Goal: Task Accomplishment & Management: Use online tool/utility

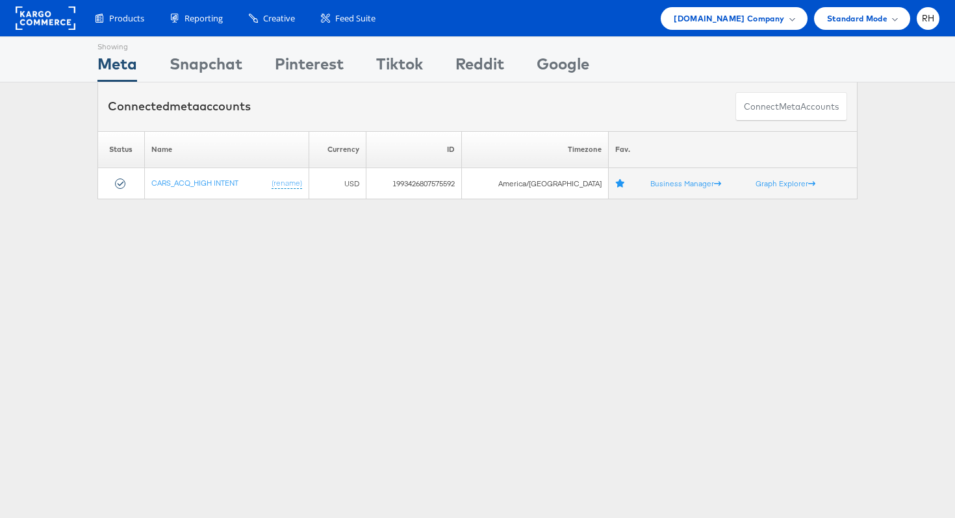
click at [727, 30] on div "Products Product Catalogs Enhance Your Product Catalog, Map Them to Publishers,…" at bounding box center [477, 18] width 955 height 36
click at [717, 19] on span "Cars.com Company" at bounding box center [729, 19] width 110 height 14
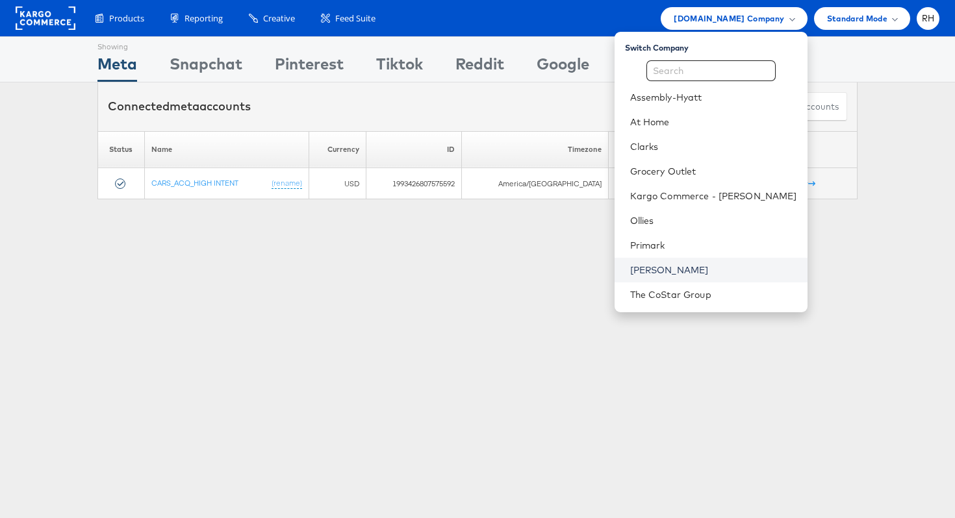
click at [675, 270] on link "[PERSON_NAME]" at bounding box center [713, 270] width 167 height 13
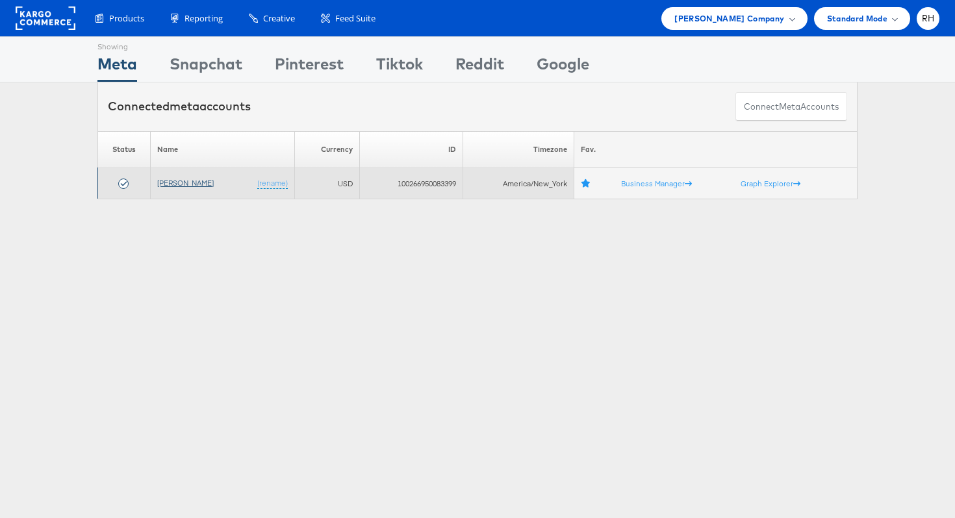
click at [185, 181] on link "[PERSON_NAME]" at bounding box center [185, 183] width 57 height 10
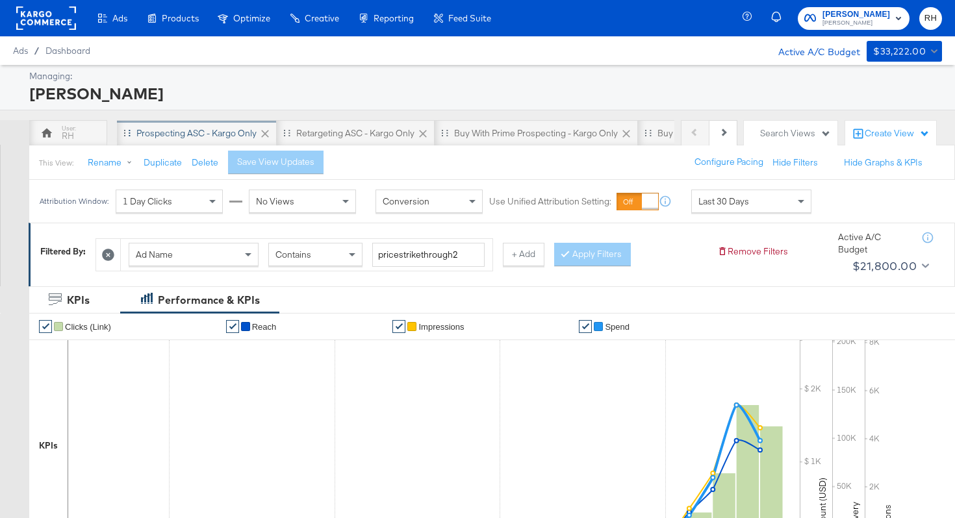
click at [197, 136] on div "Prospecting ASC - Kargo only" at bounding box center [196, 133] width 120 height 12
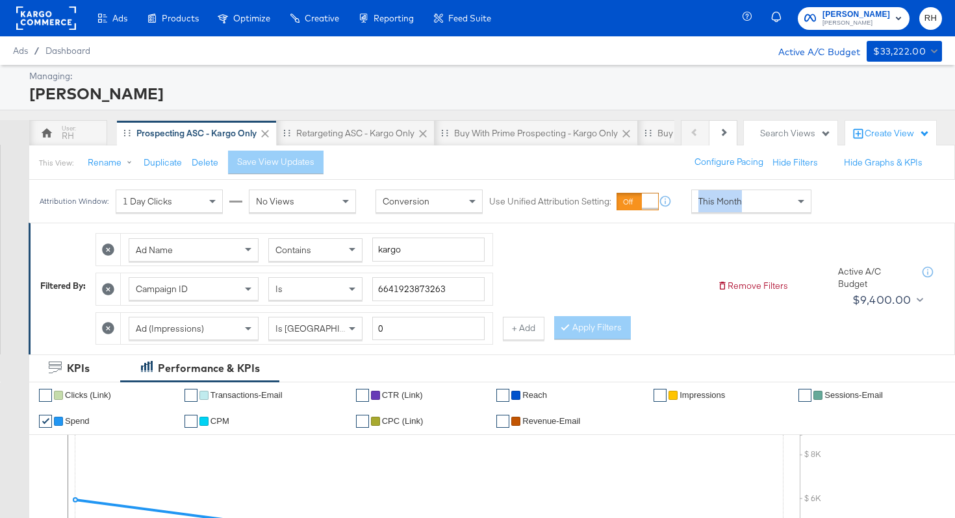
click at [710, 213] on div "Attribution Window: 1 Day Clicks No Views Conversion Use Unified Attribution Se…" at bounding box center [428, 201] width 798 height 43
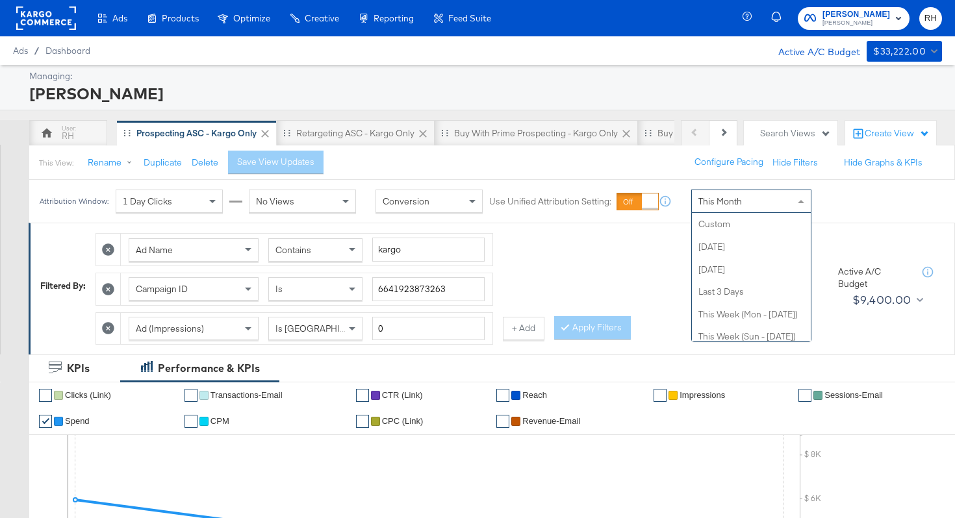
click at [736, 210] on div "This Month" at bounding box center [751, 201] width 119 height 22
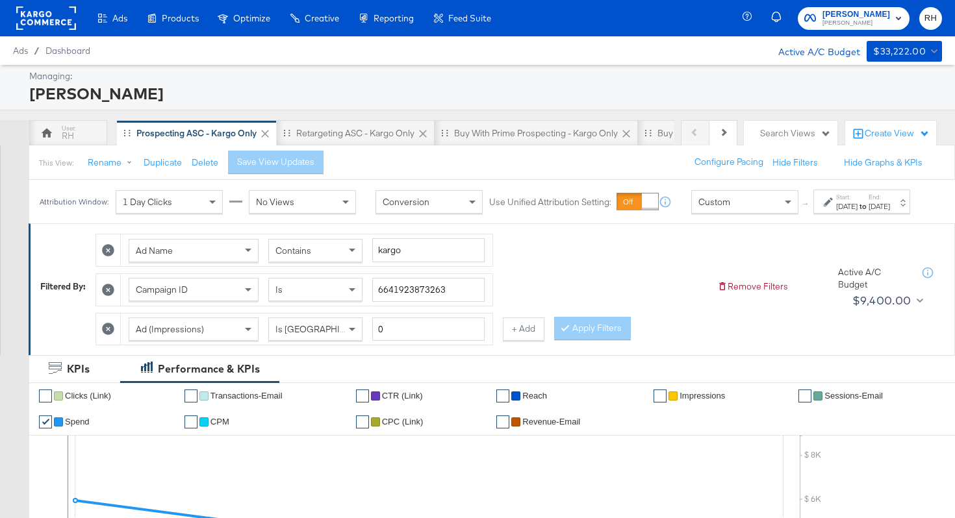
click at [836, 212] on div "[DATE]" at bounding box center [846, 206] width 21 height 10
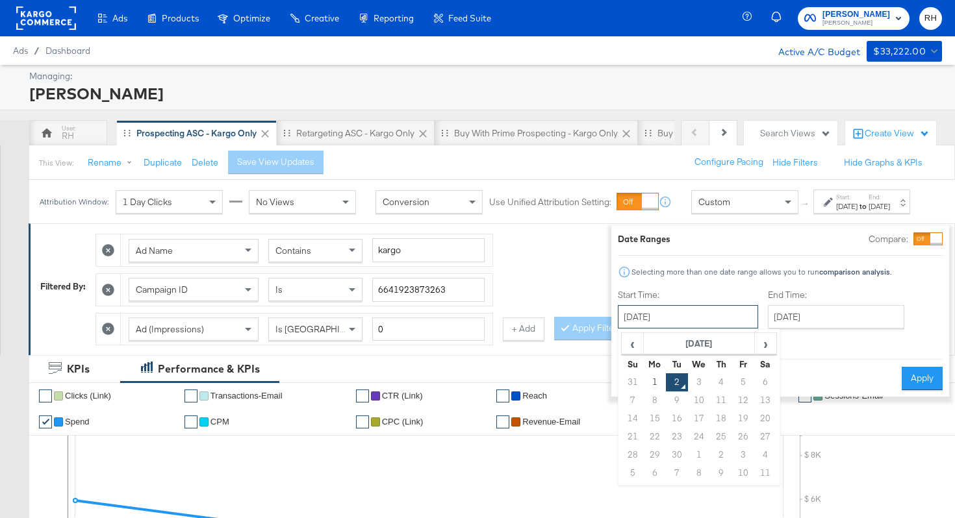
click at [661, 321] on input "[DATE]" at bounding box center [688, 316] width 140 height 23
click at [622, 346] on span "‹" at bounding box center [632, 343] width 20 height 19
click at [710, 436] on td "21" at bounding box center [721, 437] width 22 height 18
type input "[DATE]"
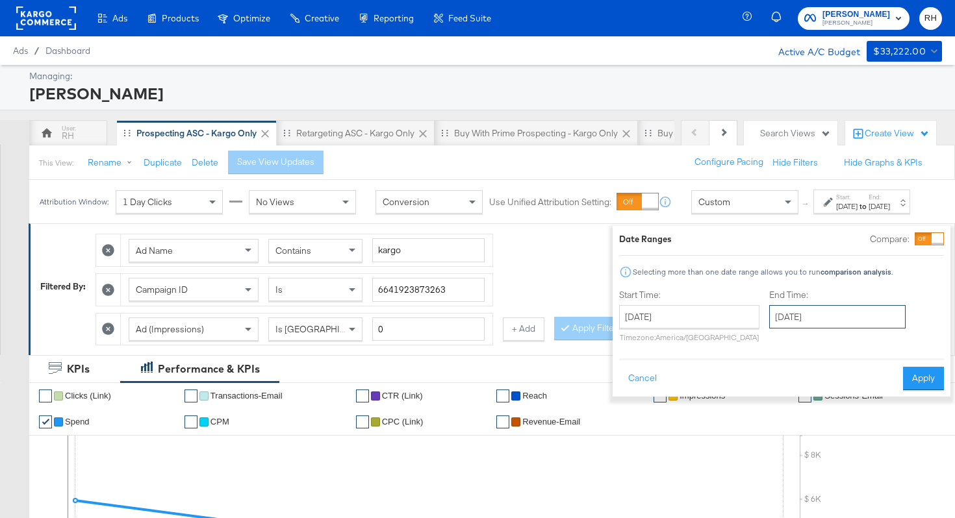
click at [769, 324] on input "[DATE]" at bounding box center [837, 316] width 136 height 23
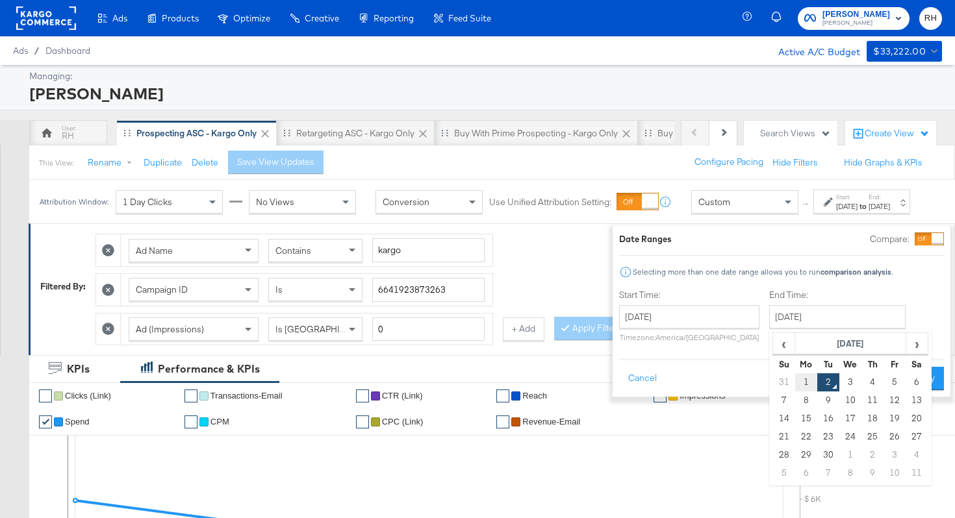
click at [795, 380] on td "1" at bounding box center [806, 382] width 22 height 18
type input "[DATE]"
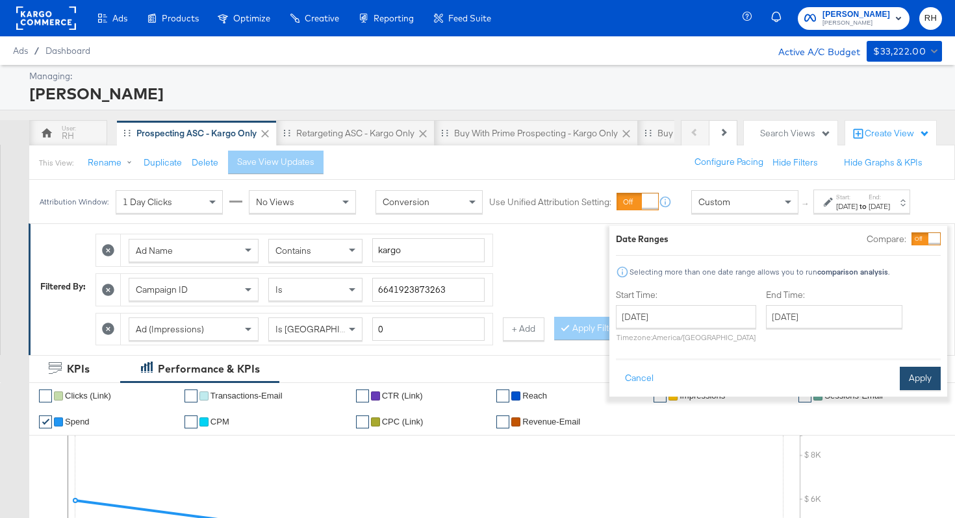
click at [901, 381] on button "Apply" at bounding box center [920, 378] width 41 height 23
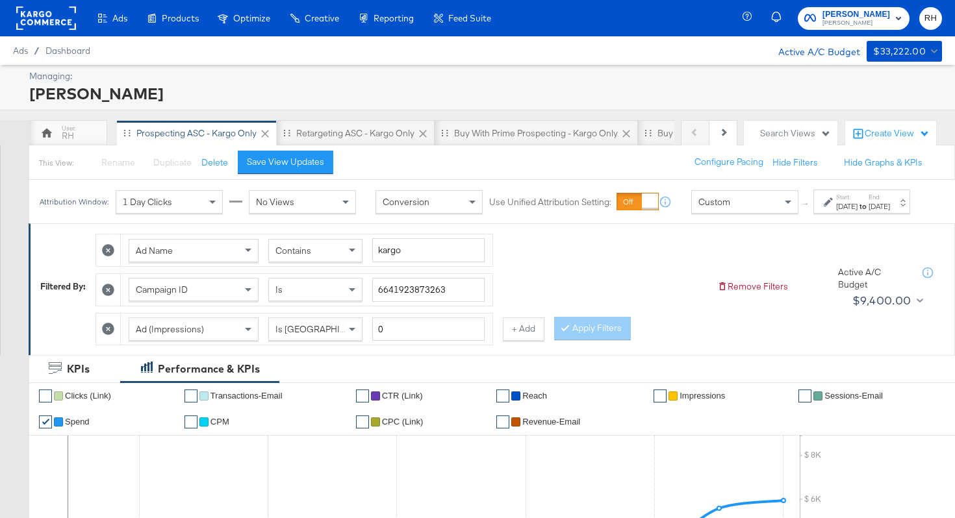
click at [836, 212] on div "Start: [DATE]" at bounding box center [846, 202] width 21 height 19
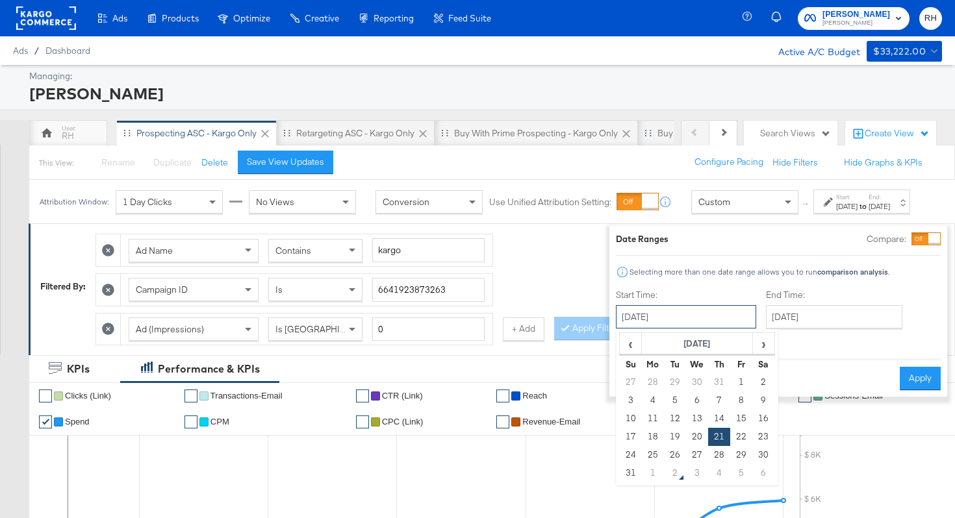
click at [702, 316] on input "[DATE]" at bounding box center [686, 316] width 140 height 23
click at [642, 452] on td "25" at bounding box center [653, 455] width 22 height 18
type input "[DATE]"
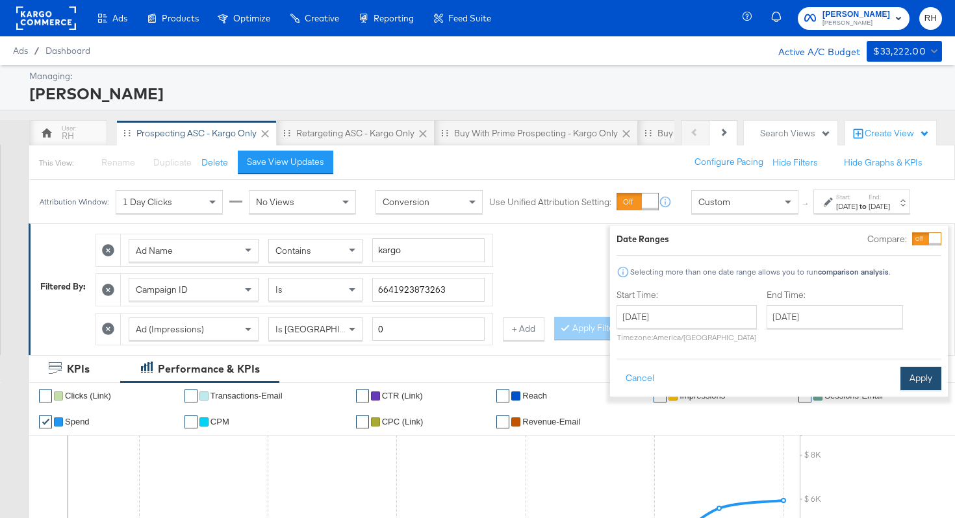
click at [900, 377] on button "Apply" at bounding box center [920, 378] width 41 height 23
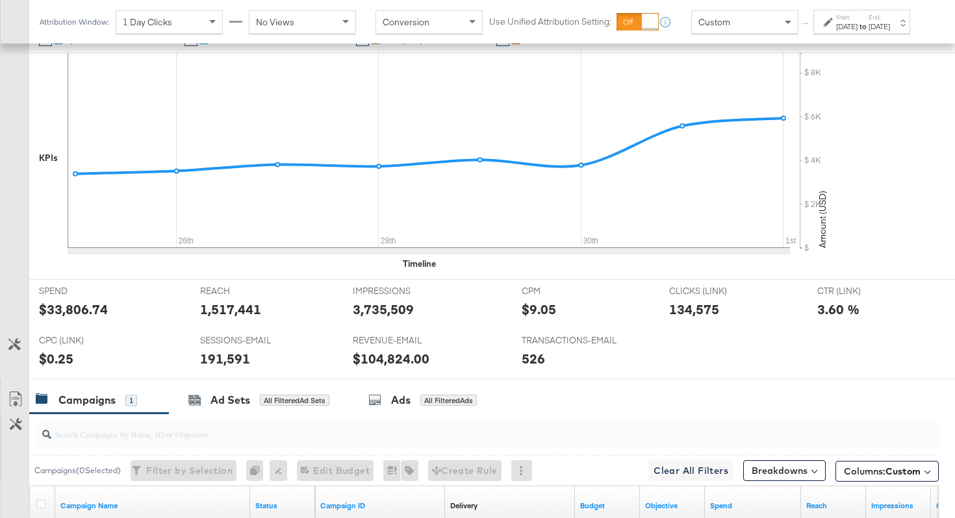
scroll to position [575, 0]
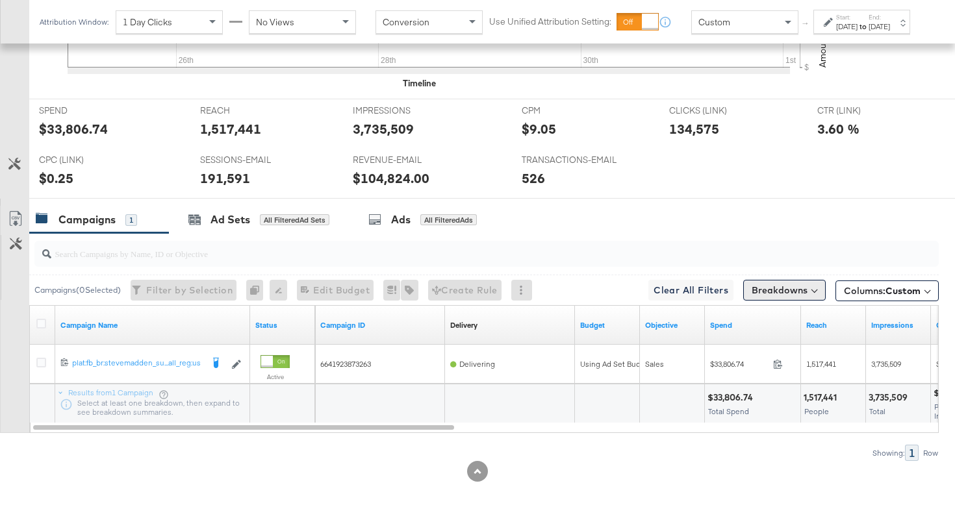
click at [782, 292] on button "Breakdowns" at bounding box center [784, 290] width 82 height 21
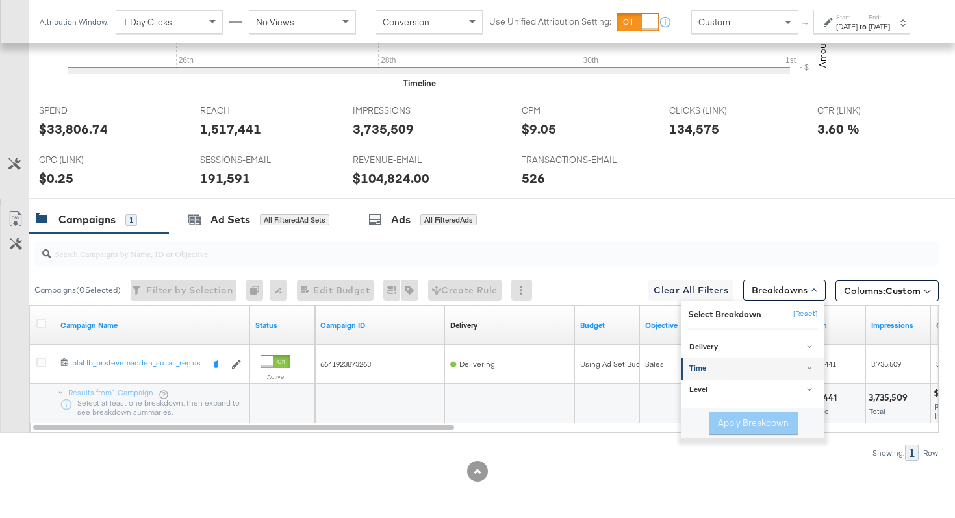
click at [718, 365] on div "Time" at bounding box center [753, 369] width 129 height 10
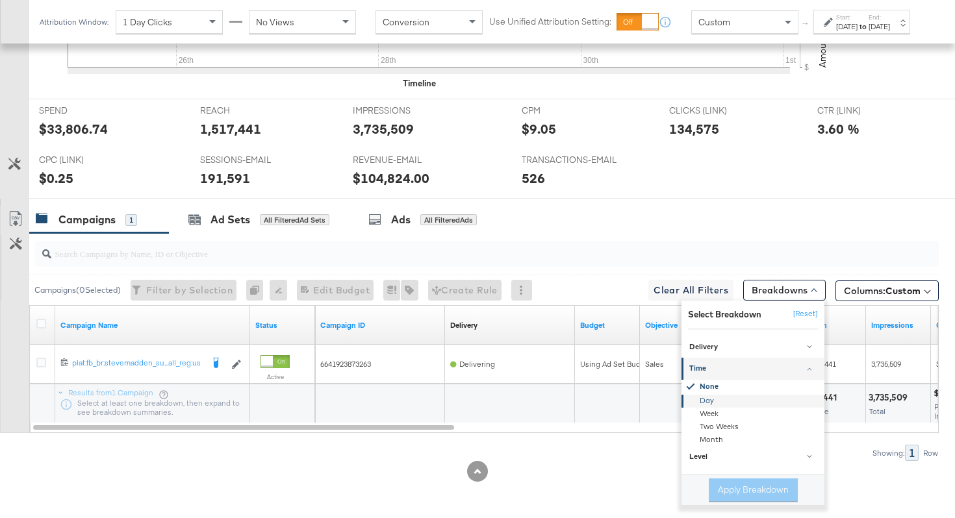
click at [715, 401] on div "Day" at bounding box center [753, 401] width 141 height 13
click at [729, 488] on button "Apply Breakdown" at bounding box center [753, 490] width 89 height 23
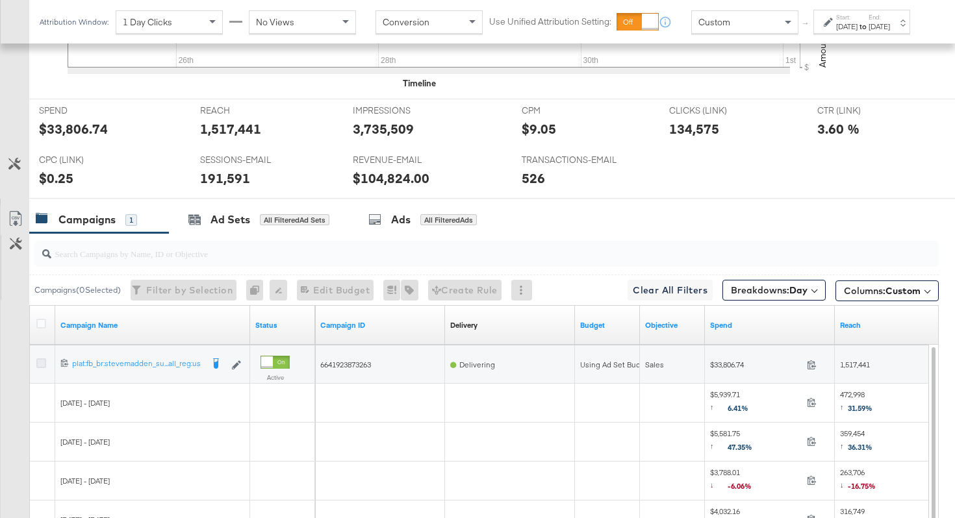
click at [38, 363] on icon at bounding box center [41, 364] width 10 height 10
click at [0, 0] on input "checkbox" at bounding box center [0, 0] width 0 height 0
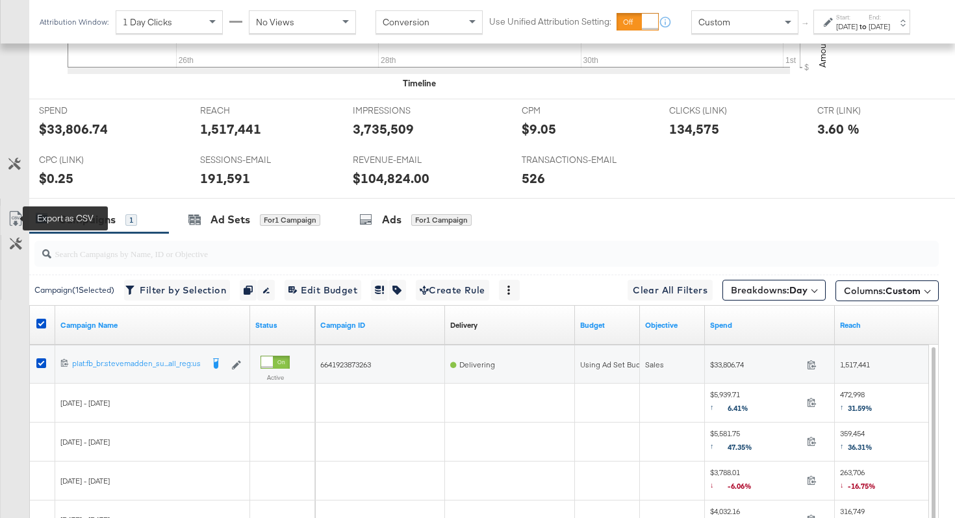
click at [17, 210] on link "Export as CSV" at bounding box center [15, 220] width 29 height 29
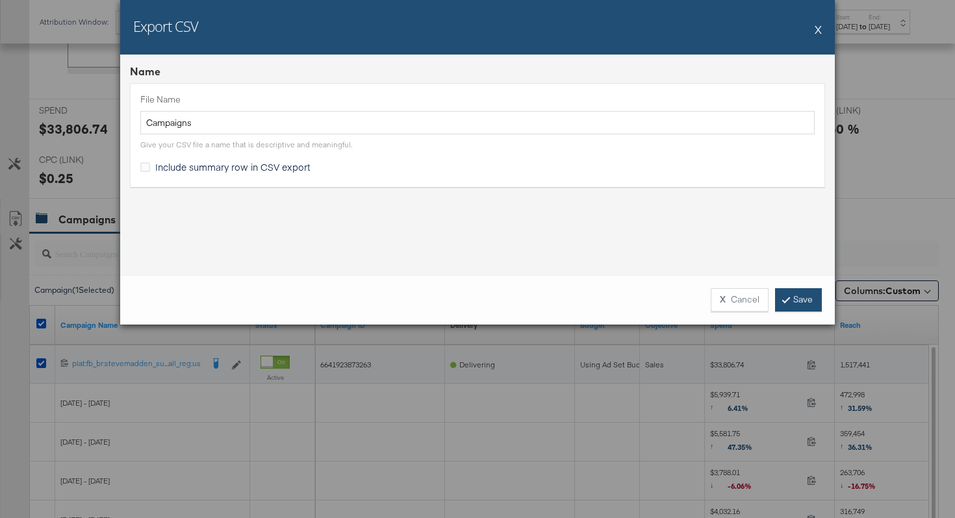
click at [781, 296] on link "Save" at bounding box center [798, 299] width 47 height 23
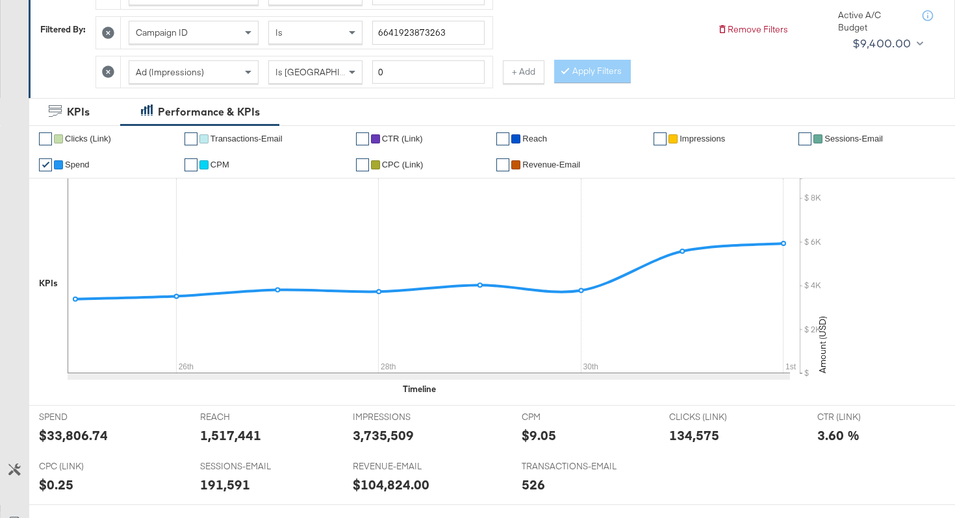
scroll to position [0, 0]
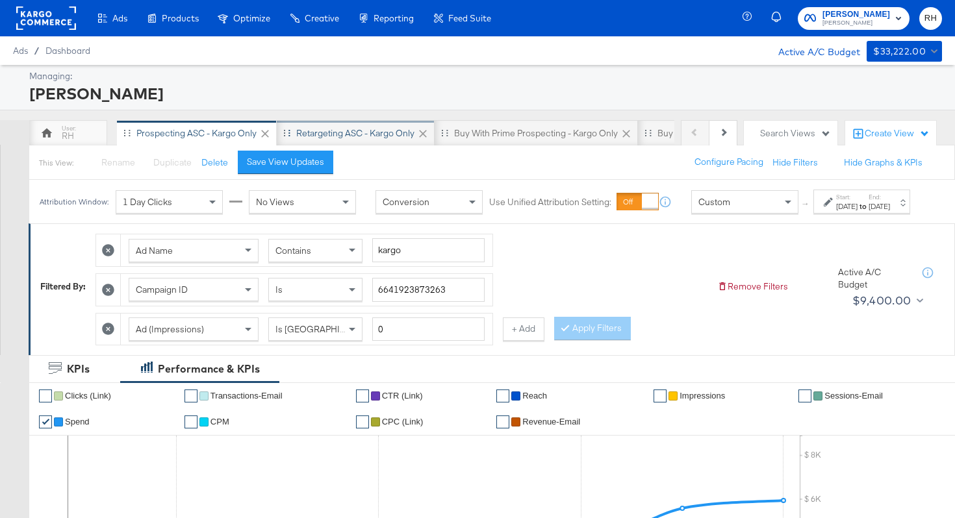
click at [381, 134] on div "Retargeting ASC - Kargo only" at bounding box center [355, 133] width 118 height 12
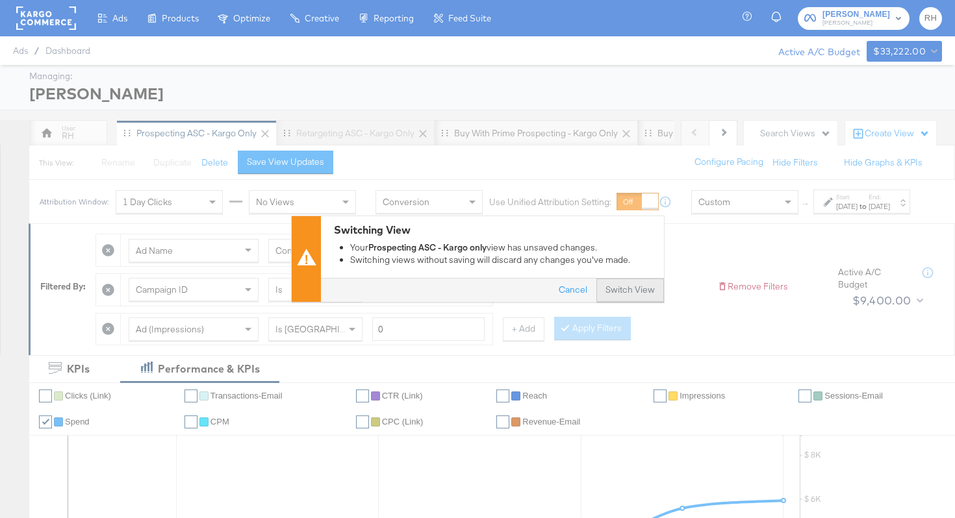
click at [608, 294] on button "Switch View" at bounding box center [630, 290] width 68 height 23
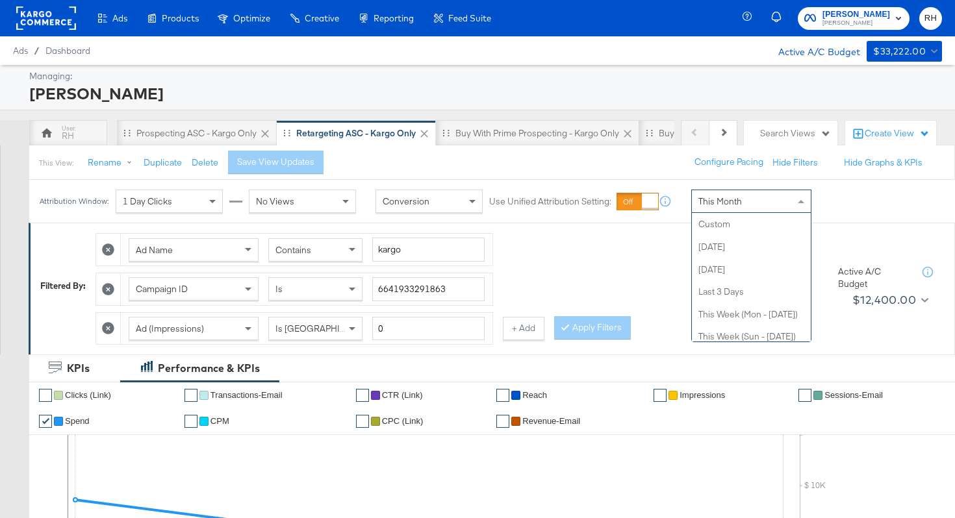
click at [692, 208] on div "This Month" at bounding box center [751, 201] width 119 height 22
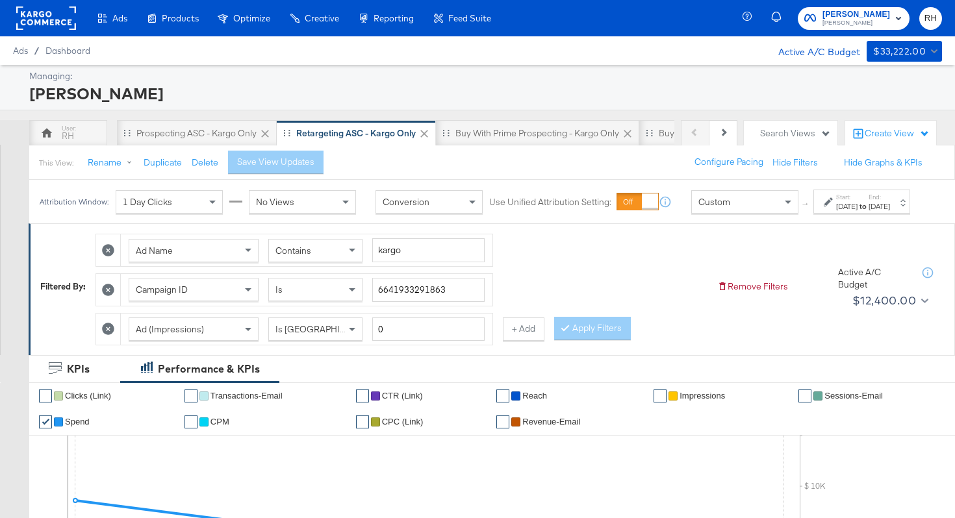
click at [836, 212] on div "[DATE]" at bounding box center [846, 206] width 21 height 10
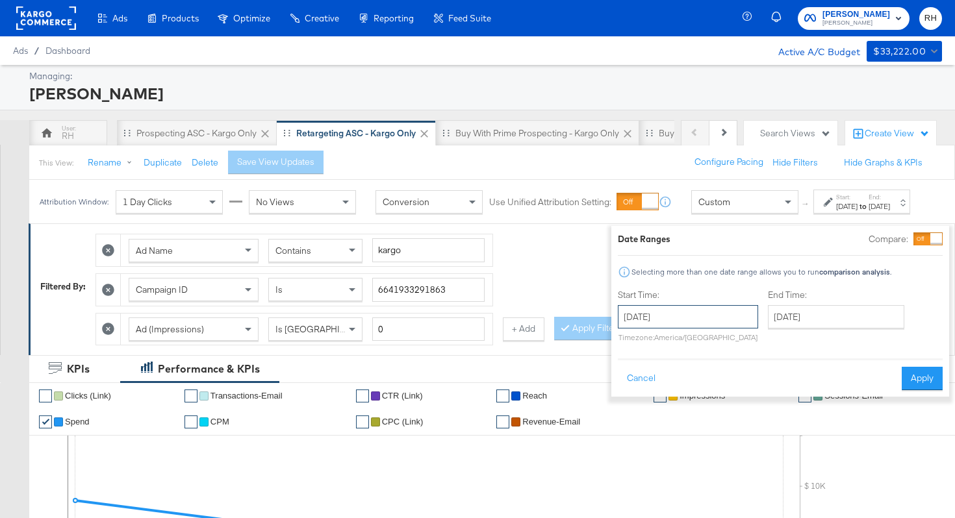
click at [618, 318] on input "[DATE]" at bounding box center [688, 316] width 140 height 23
click at [622, 349] on span "‹" at bounding box center [632, 343] width 20 height 19
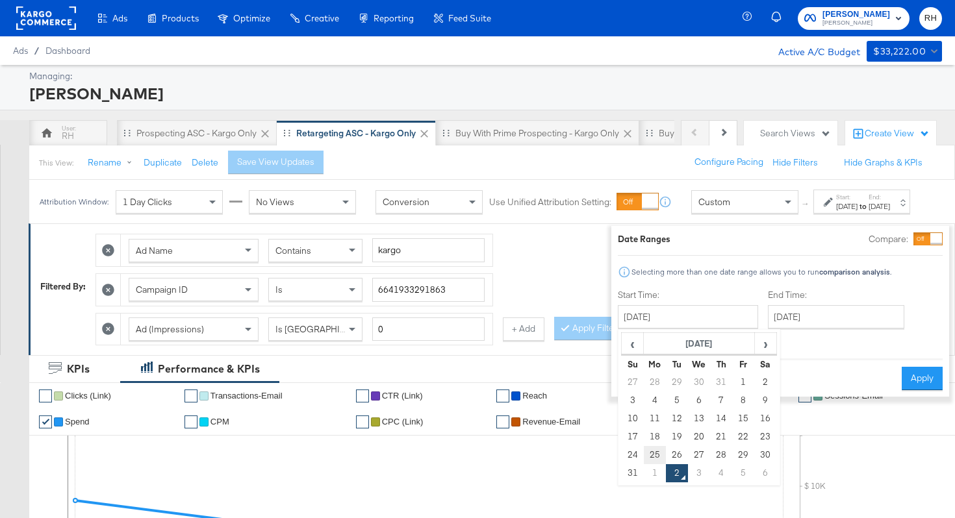
click at [644, 454] on td "25" at bounding box center [655, 455] width 22 height 18
type input "[DATE]"
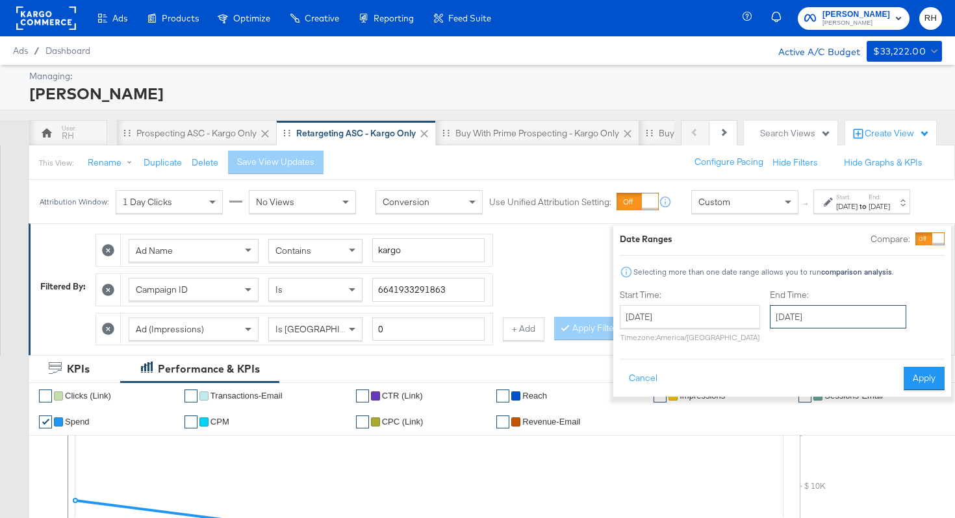
click at [772, 325] on input "[DATE]" at bounding box center [838, 316] width 136 height 23
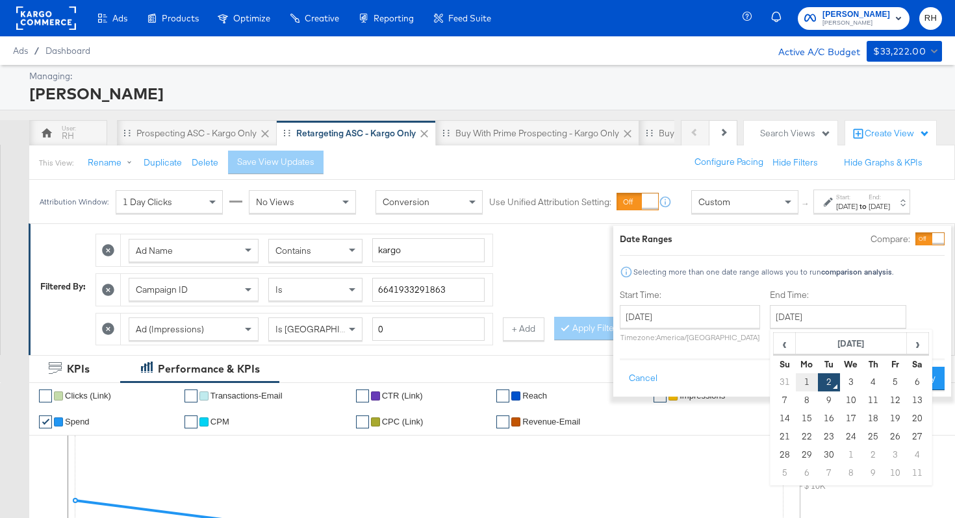
click at [796, 385] on td "1" at bounding box center [807, 382] width 22 height 18
type input "[DATE]"
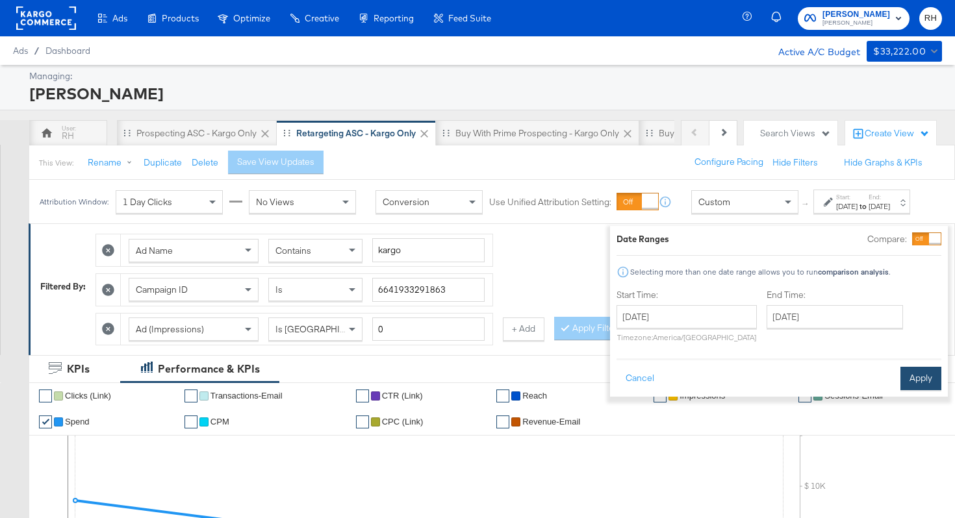
click at [900, 381] on button "Apply" at bounding box center [920, 378] width 41 height 23
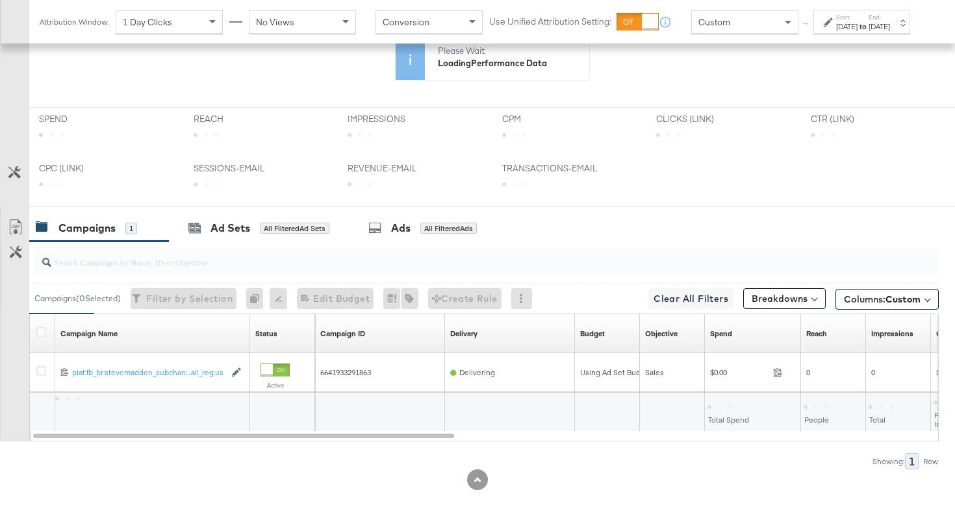
scroll to position [449, 0]
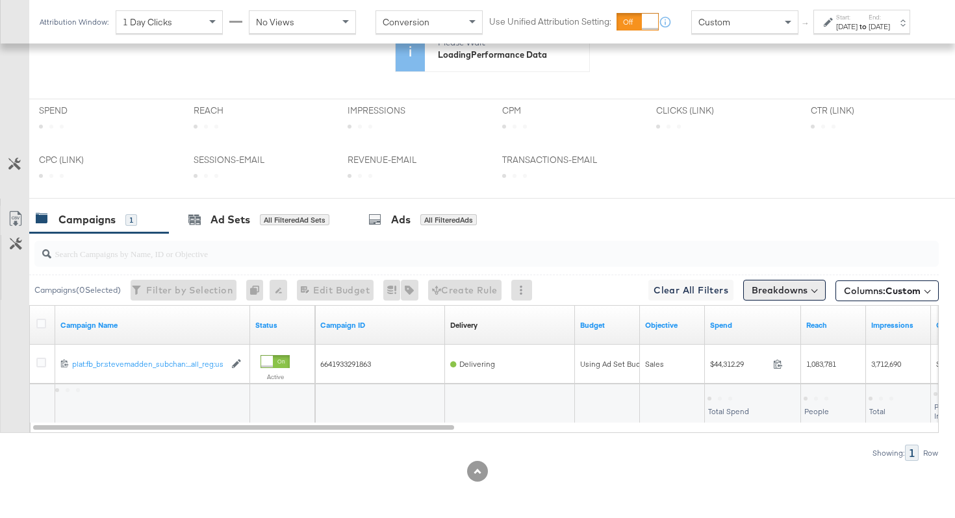
click at [761, 296] on button "Breakdowns" at bounding box center [784, 290] width 82 height 21
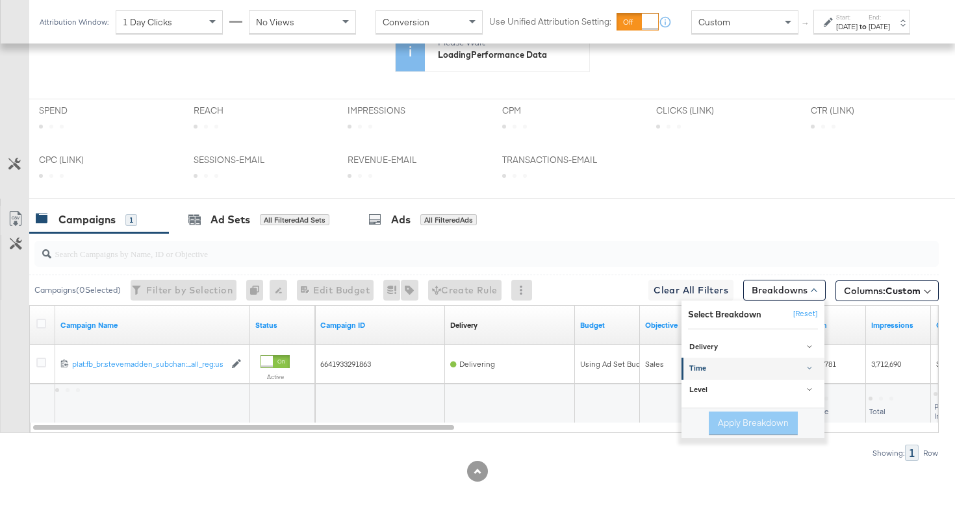
click at [721, 373] on div "Time" at bounding box center [753, 369] width 129 height 10
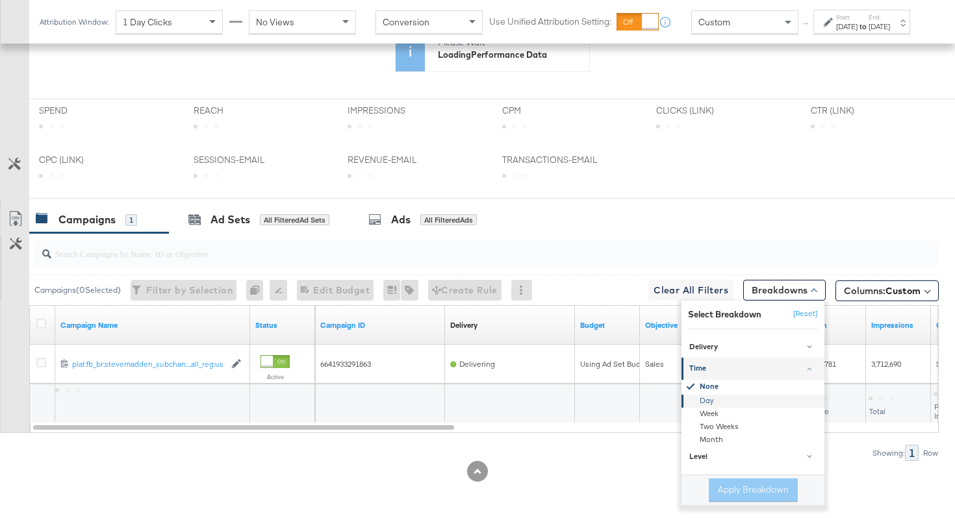
click at [695, 400] on div "Day" at bounding box center [753, 401] width 141 height 13
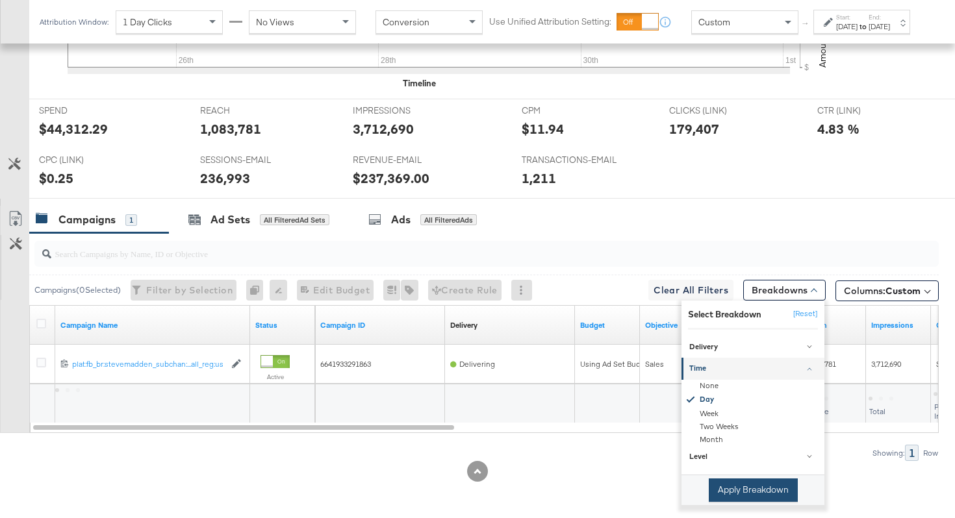
click at [726, 493] on button "Apply Breakdown" at bounding box center [753, 490] width 89 height 23
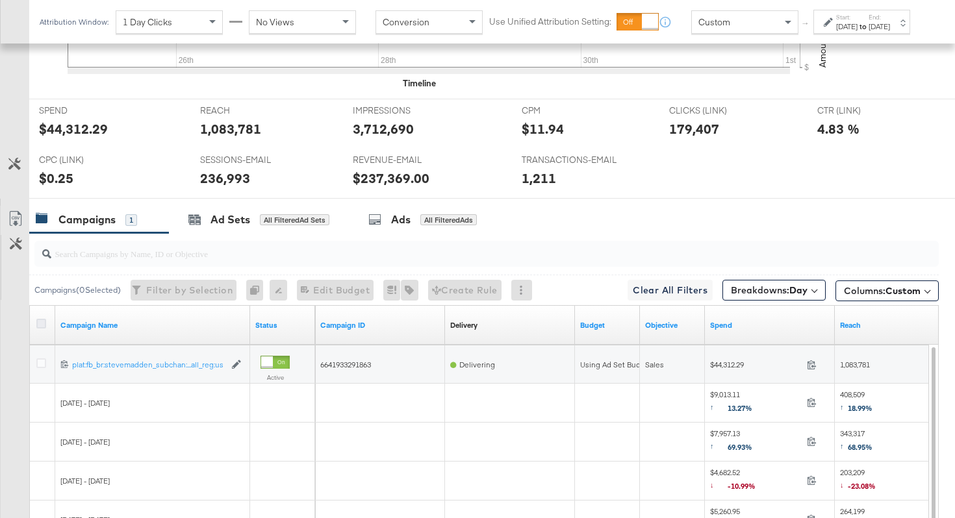
click at [38, 322] on icon at bounding box center [41, 324] width 10 height 10
click at [0, 0] on input "checkbox" at bounding box center [0, 0] width 0 height 0
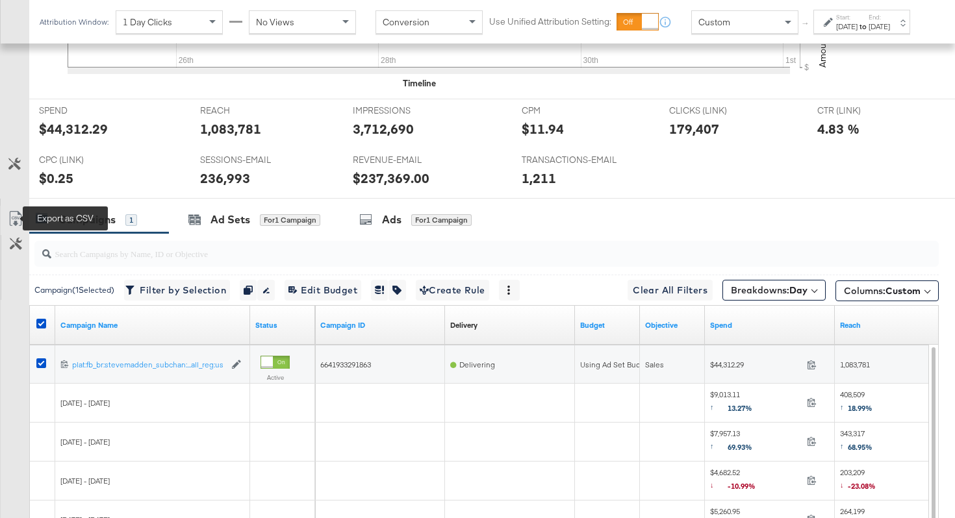
click at [12, 220] on icon at bounding box center [16, 219] width 16 height 16
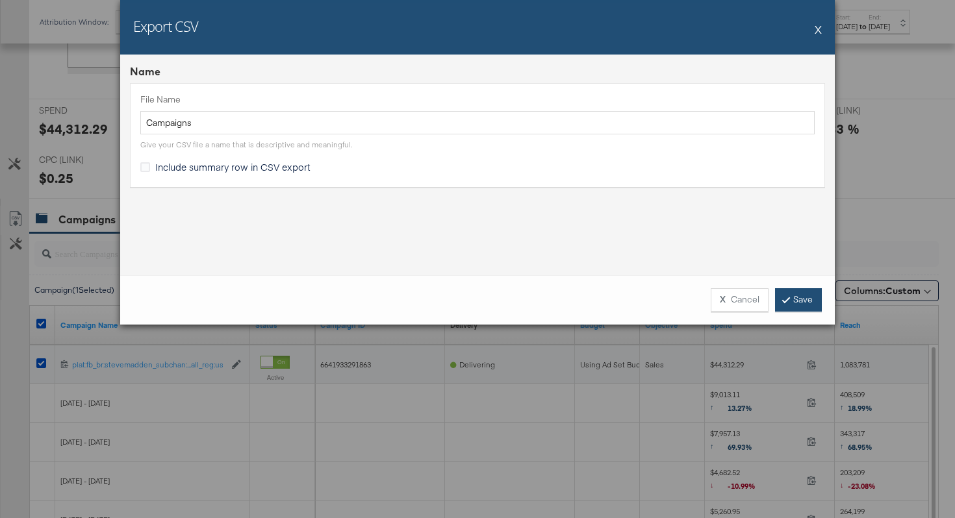
click at [784, 299] on icon at bounding box center [786, 300] width 4 height 8
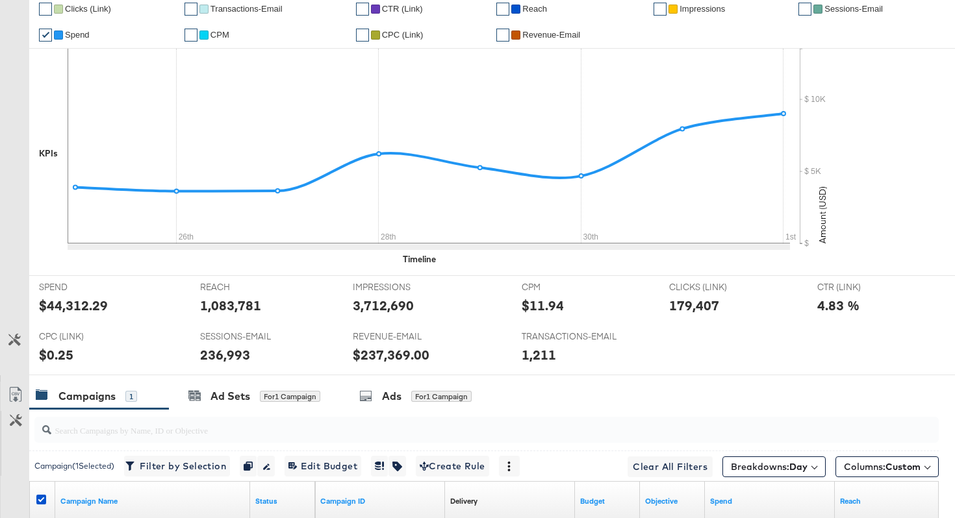
scroll to position [0, 0]
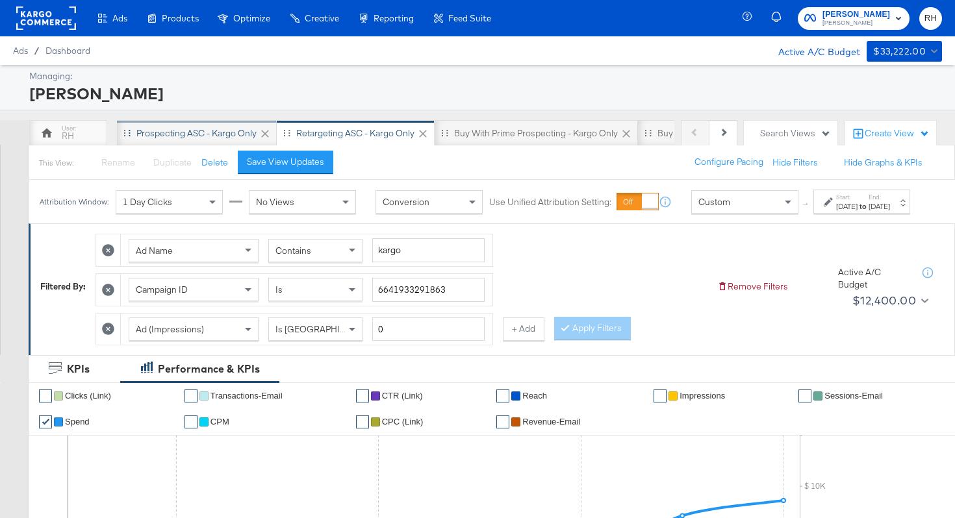
click at [202, 121] on div "Prospecting ASC - Kargo only" at bounding box center [197, 133] width 160 height 26
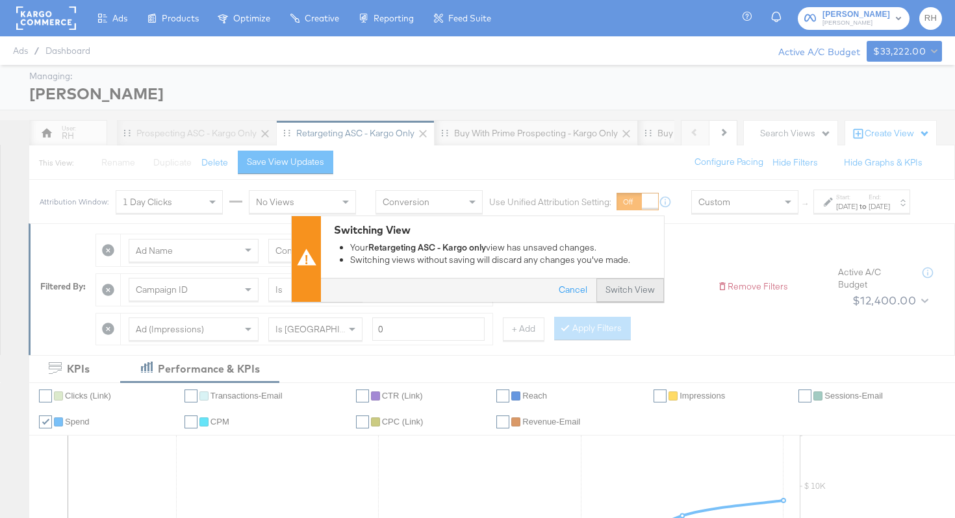
click at [617, 290] on button "Switch View" at bounding box center [630, 290] width 68 height 23
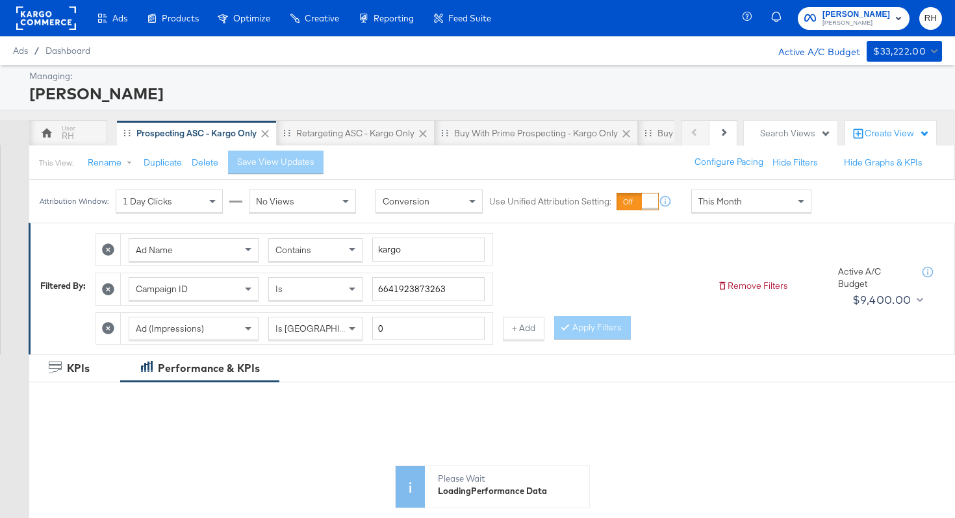
click at [712, 188] on div "Attribution Window: 1 Day Clicks No Views Conversion Use Unified Attribution Se…" at bounding box center [428, 201] width 798 height 43
click at [707, 197] on span "This Month" at bounding box center [720, 201] width 44 height 12
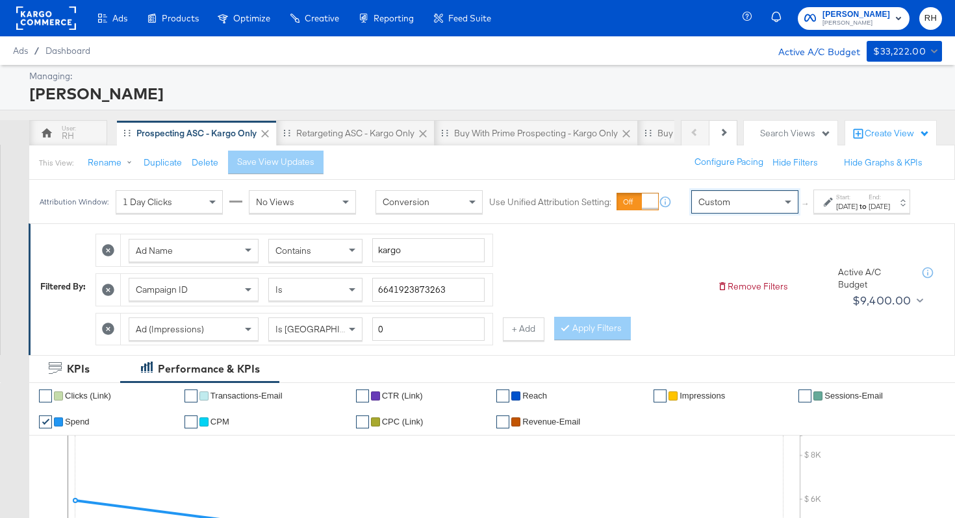
click at [836, 212] on div "[DATE]" at bounding box center [846, 206] width 21 height 10
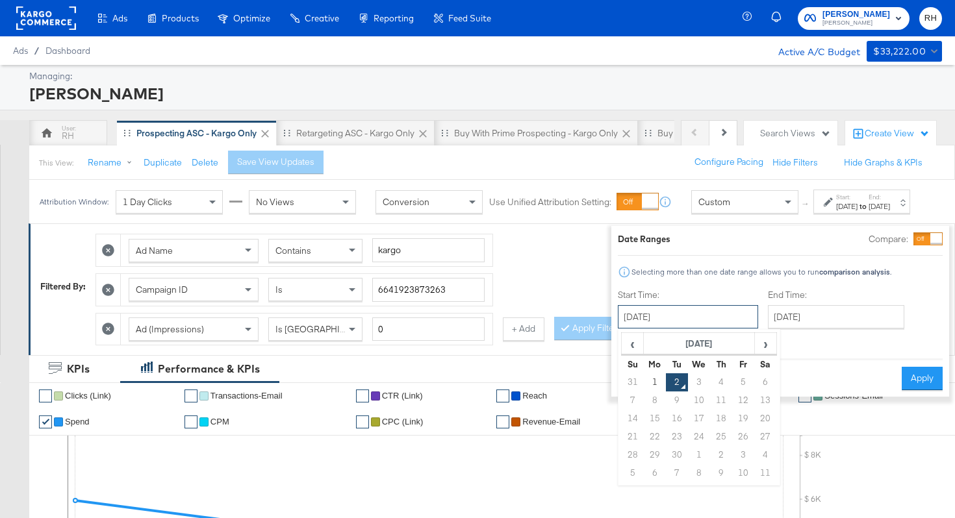
click at [709, 312] on input "[DATE]" at bounding box center [688, 316] width 140 height 23
click at [622, 346] on span "‹" at bounding box center [632, 343] width 20 height 19
click at [710, 438] on td "21" at bounding box center [721, 437] width 22 height 18
type input "[DATE]"
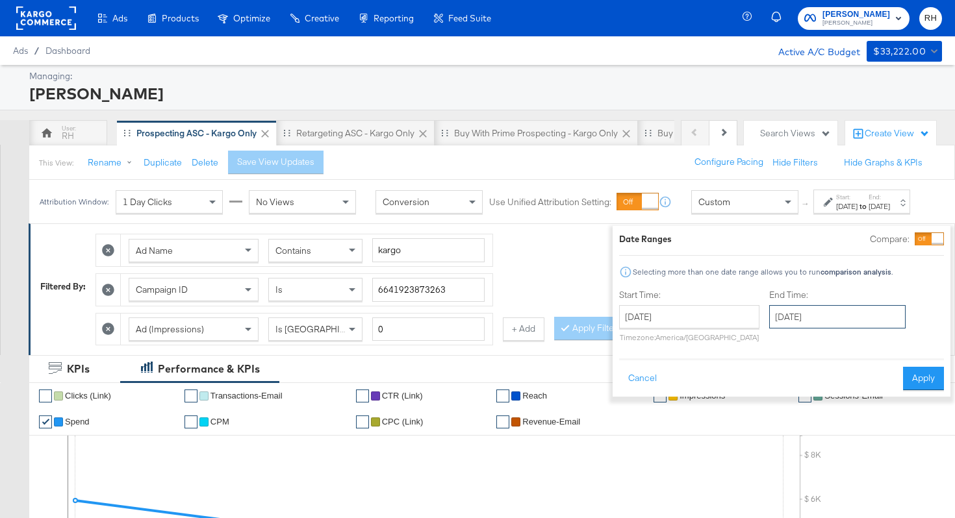
click at [788, 321] on input "[DATE]" at bounding box center [837, 316] width 136 height 23
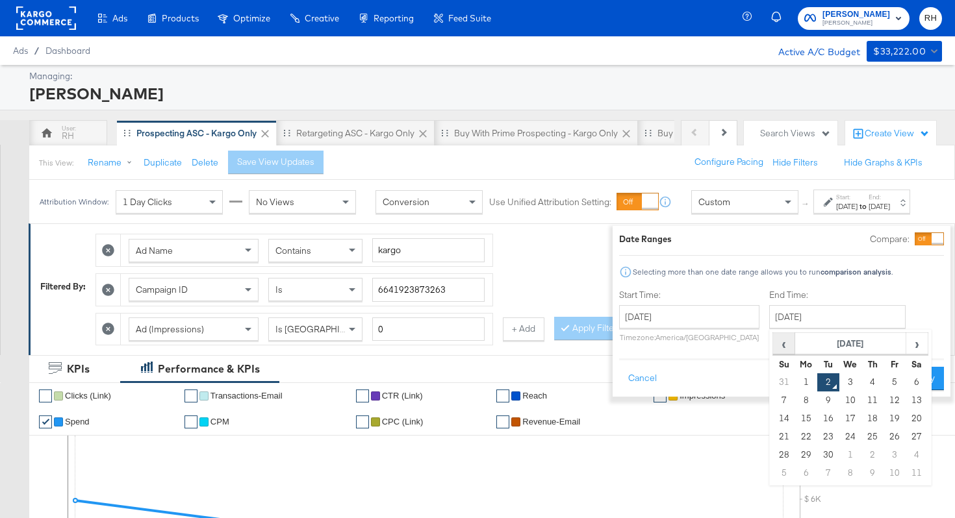
click at [774, 351] on span "‹" at bounding box center [784, 343] width 20 height 19
click at [839, 457] on td "27" at bounding box center [850, 455] width 22 height 18
type input "[DATE]"
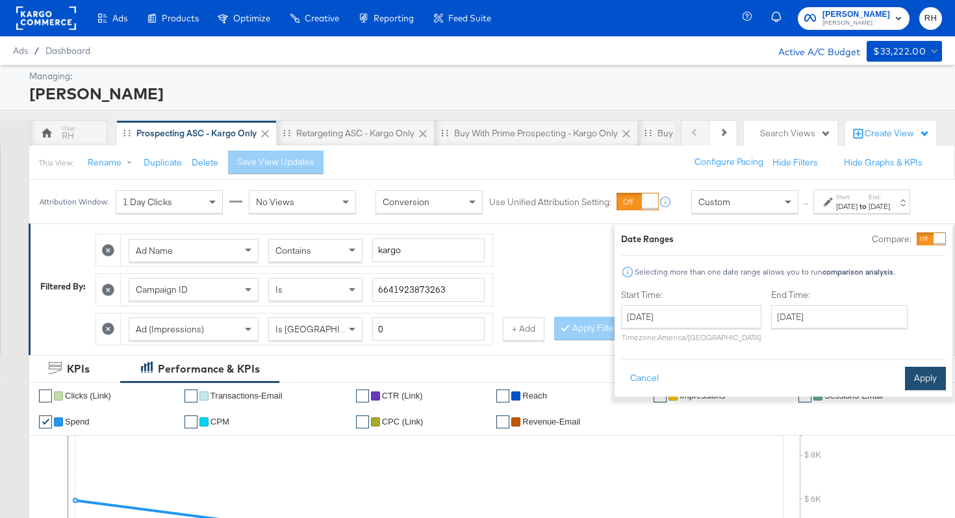
click at [905, 383] on button "Apply" at bounding box center [925, 378] width 41 height 23
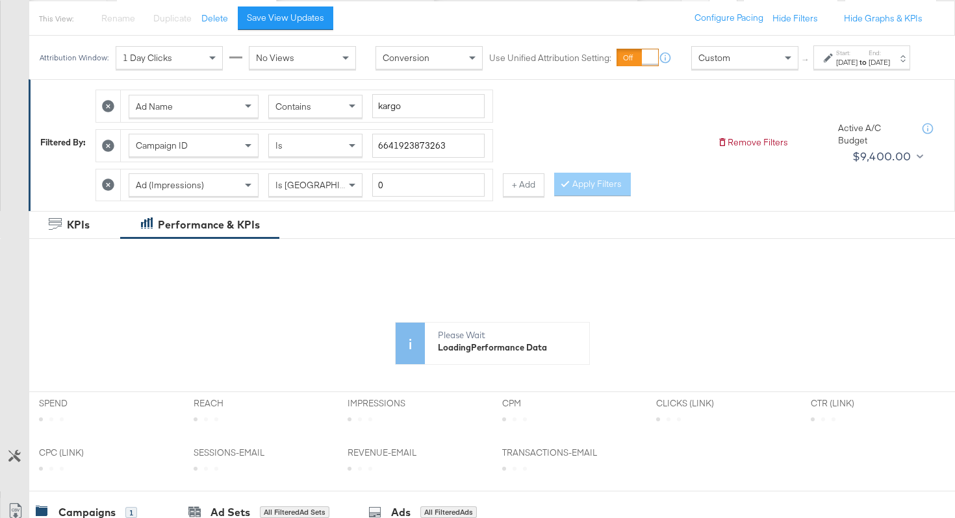
scroll to position [449, 0]
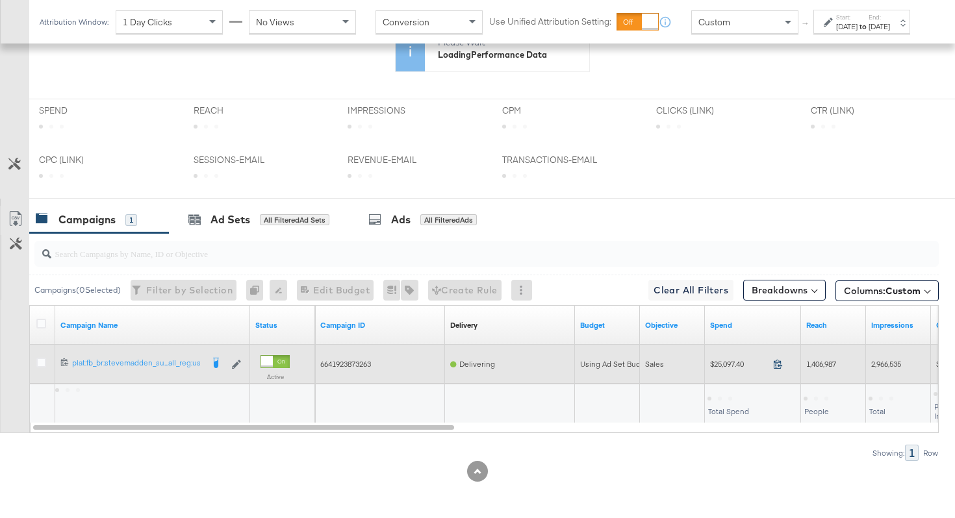
click at [777, 364] on icon at bounding box center [778, 364] width 10 height 10
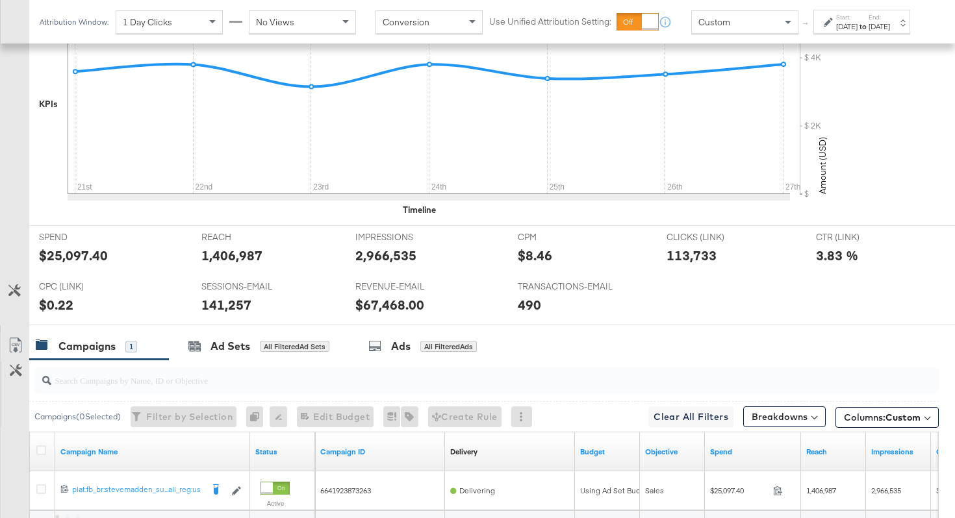
scroll to position [575, 0]
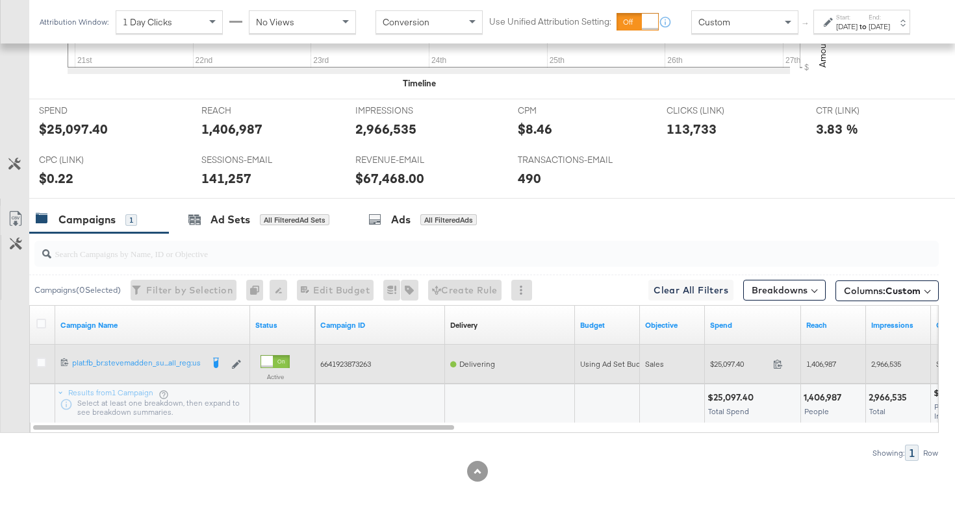
click at [811, 366] on span "1,406,987" at bounding box center [821, 364] width 30 height 10
click at [892, 365] on span "2,966,535" at bounding box center [886, 364] width 30 height 10
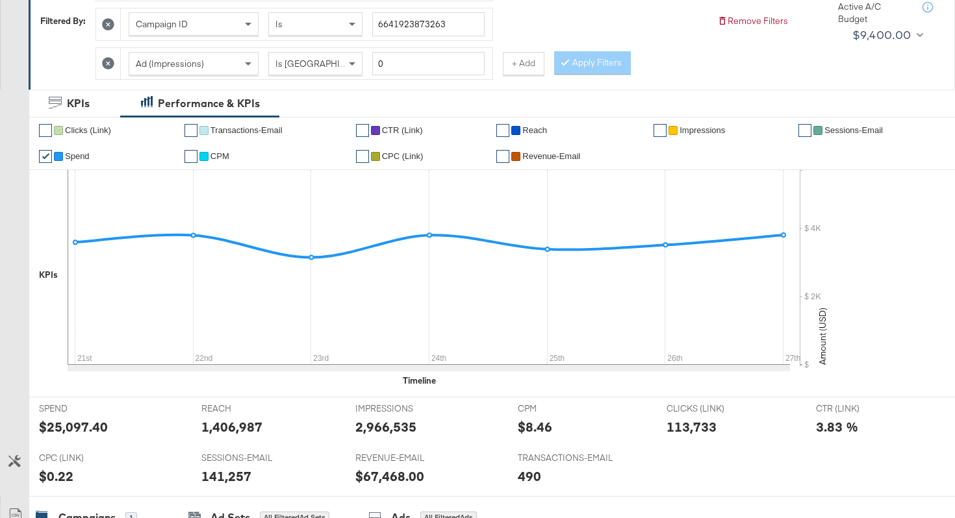
scroll to position [0, 0]
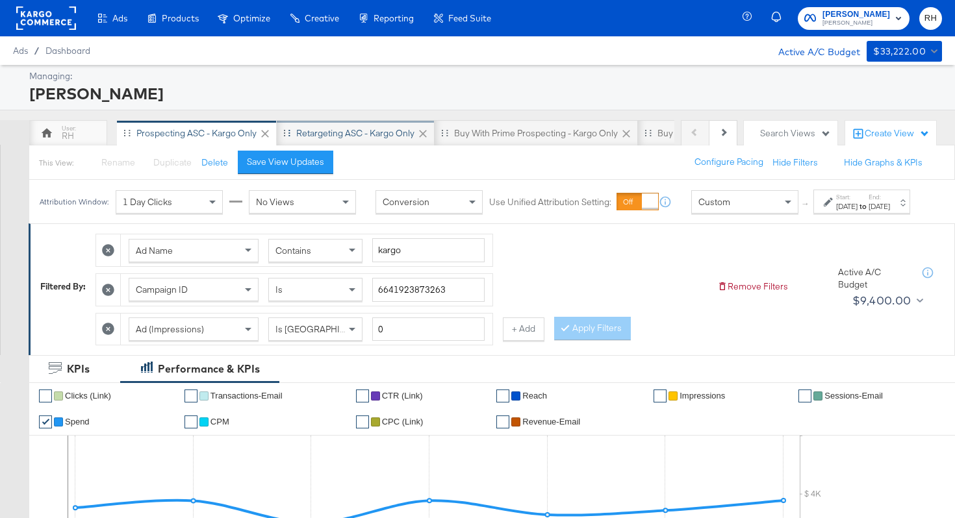
click at [355, 131] on div "Retargeting ASC - Kargo only" at bounding box center [355, 133] width 118 height 12
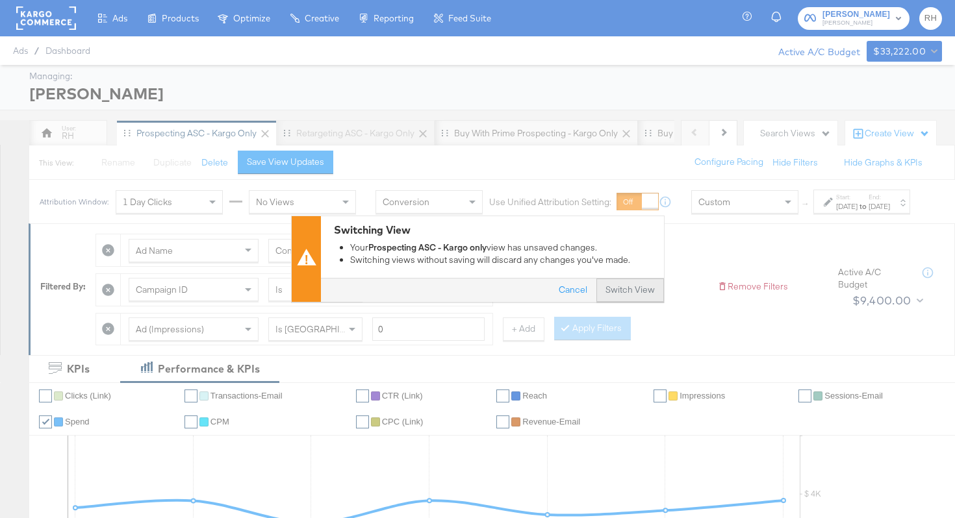
click at [612, 297] on button "Switch View" at bounding box center [630, 290] width 68 height 23
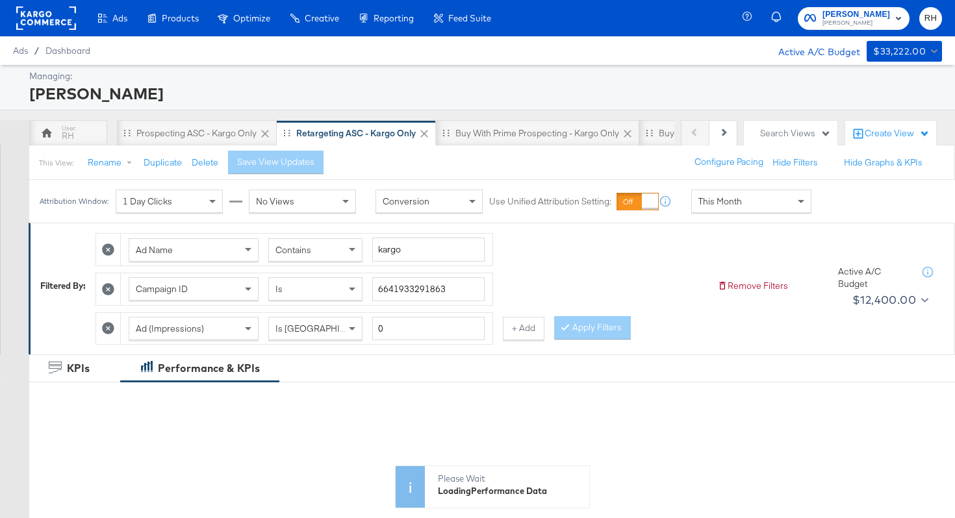
click at [737, 203] on span "This Month" at bounding box center [720, 201] width 44 height 12
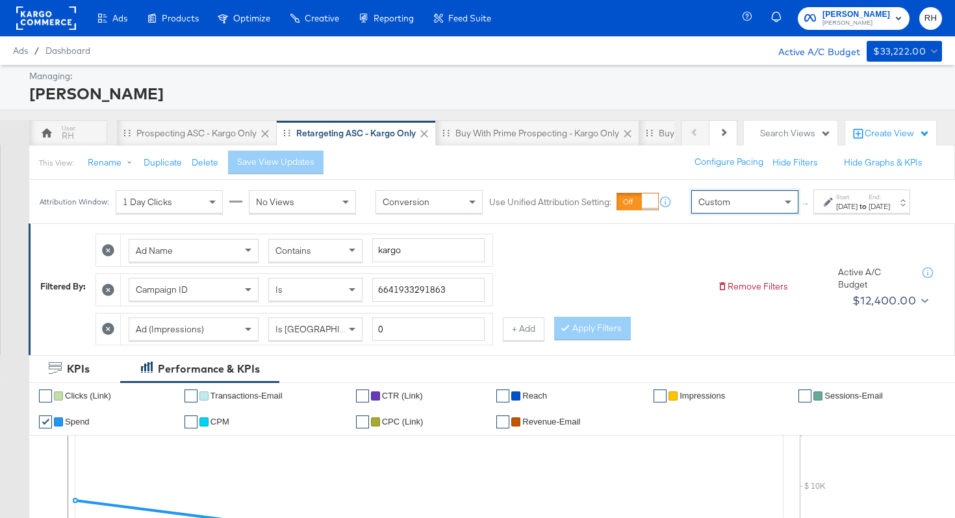
click at [836, 212] on div "[DATE]" at bounding box center [846, 206] width 21 height 10
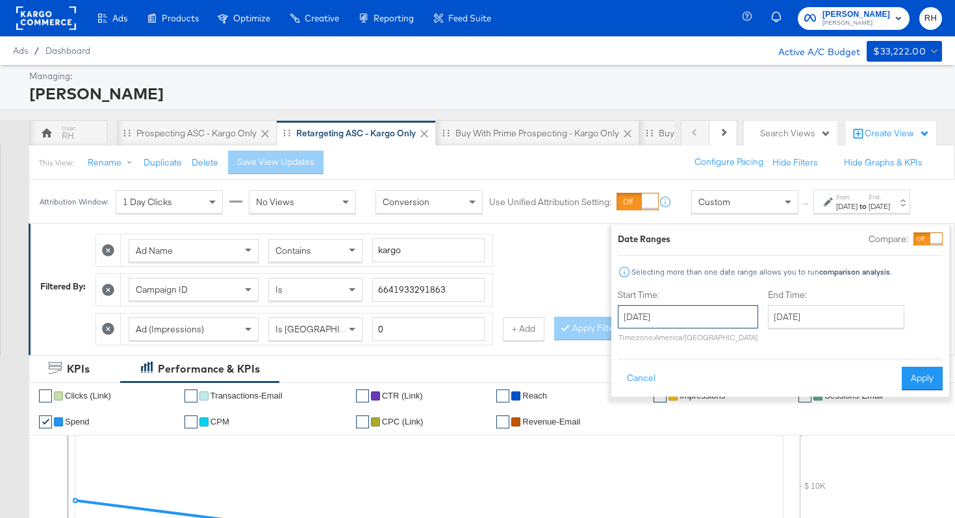
click at [675, 320] on input "[DATE]" at bounding box center [688, 316] width 140 height 23
click at [622, 349] on span "‹" at bounding box center [632, 343] width 20 height 19
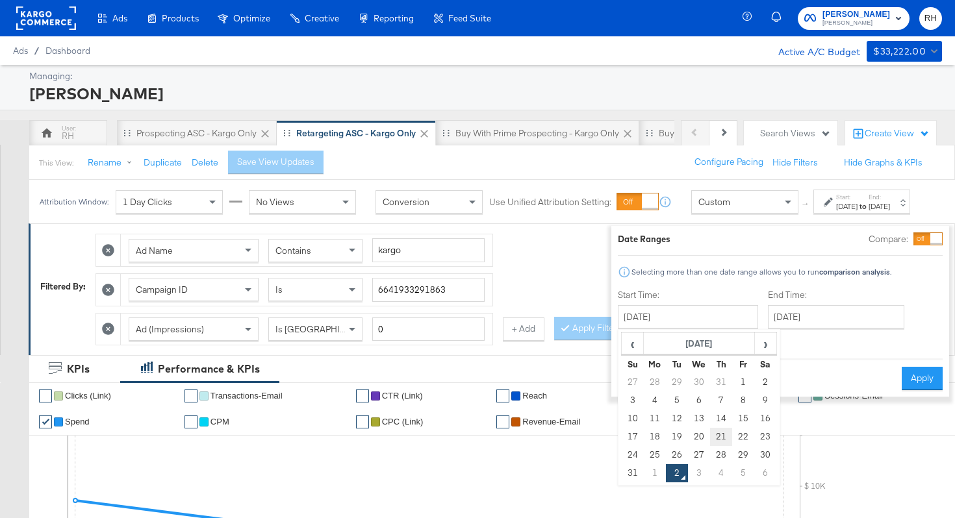
click at [710, 439] on td "21" at bounding box center [721, 437] width 22 height 18
type input "[DATE]"
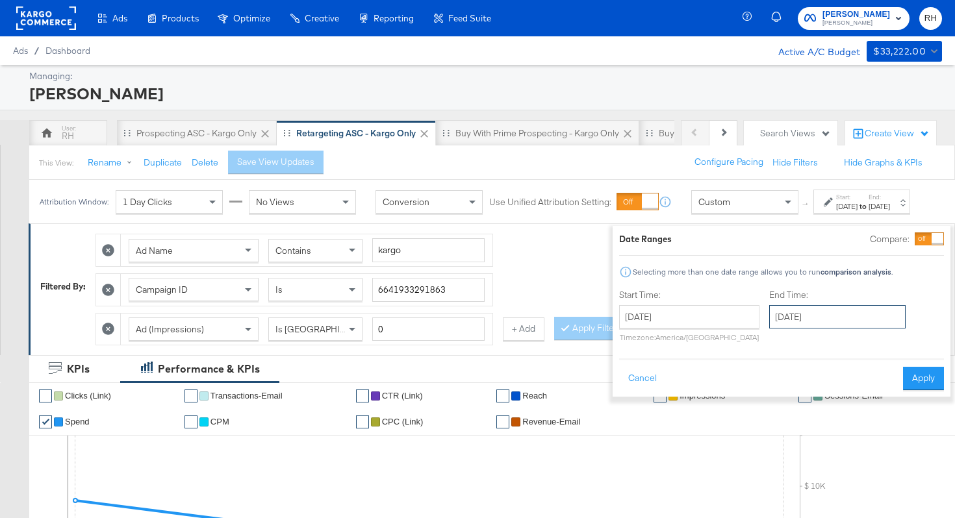
click at [783, 314] on input "[DATE]" at bounding box center [837, 316] width 136 height 23
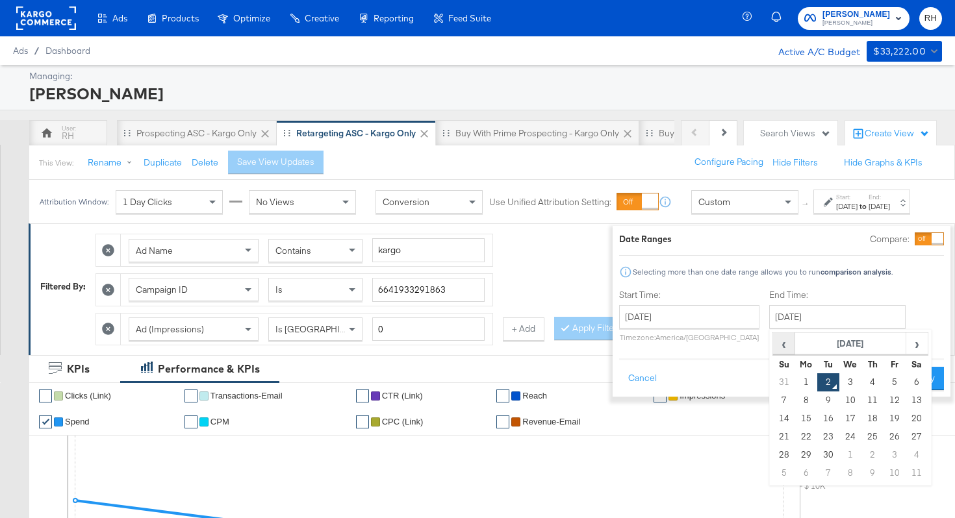
click at [774, 350] on span "‹" at bounding box center [784, 343] width 20 height 19
click at [839, 456] on td "27" at bounding box center [850, 455] width 22 height 18
type input "[DATE]"
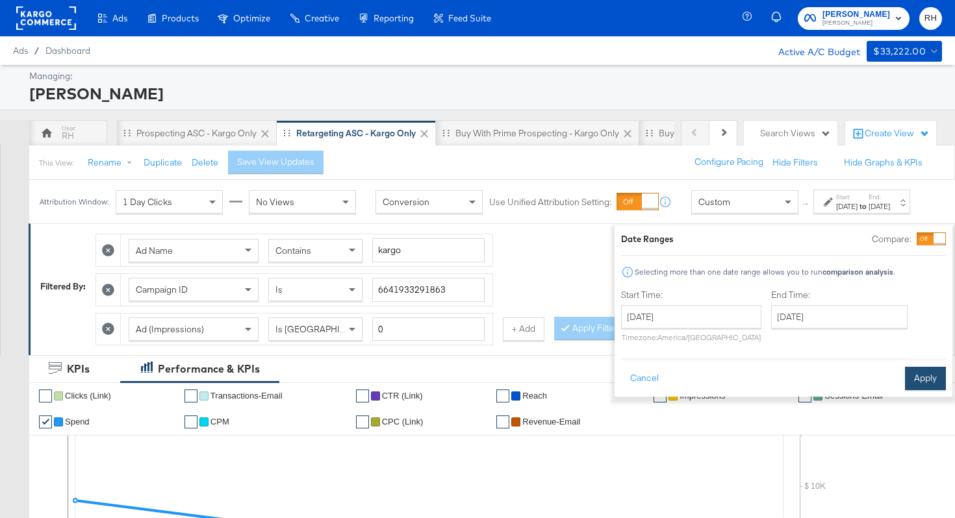
click at [905, 383] on button "Apply" at bounding box center [925, 378] width 41 height 23
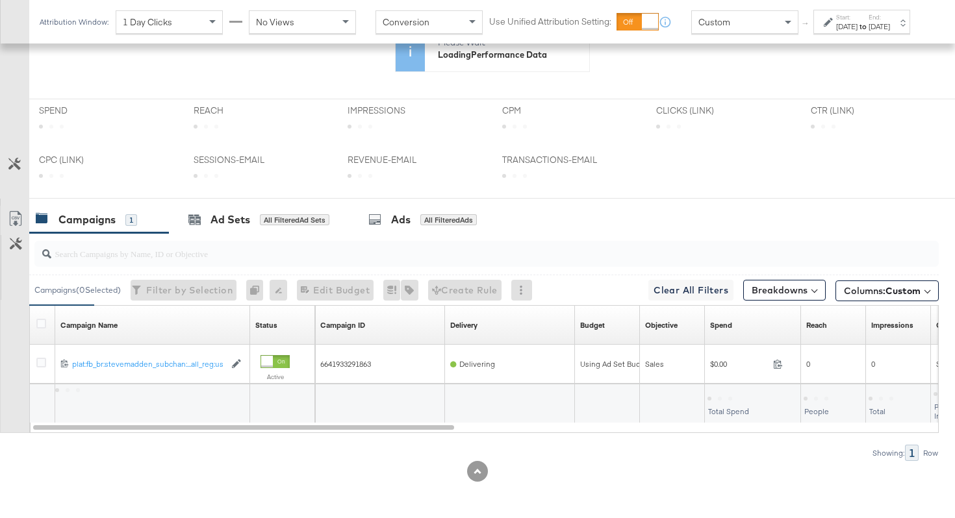
scroll to position [449, 0]
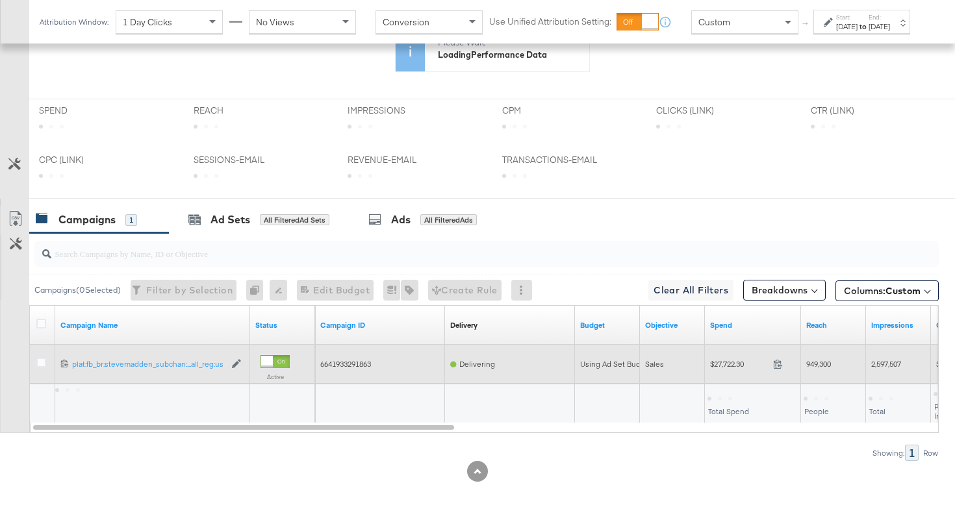
click at [783, 368] on span at bounding box center [782, 366] width 28 height 10
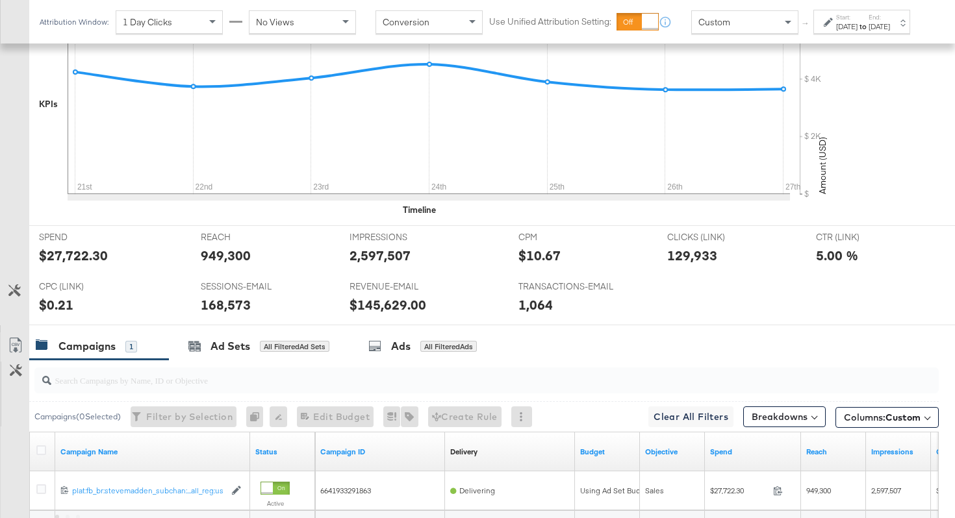
scroll to position [575, 0]
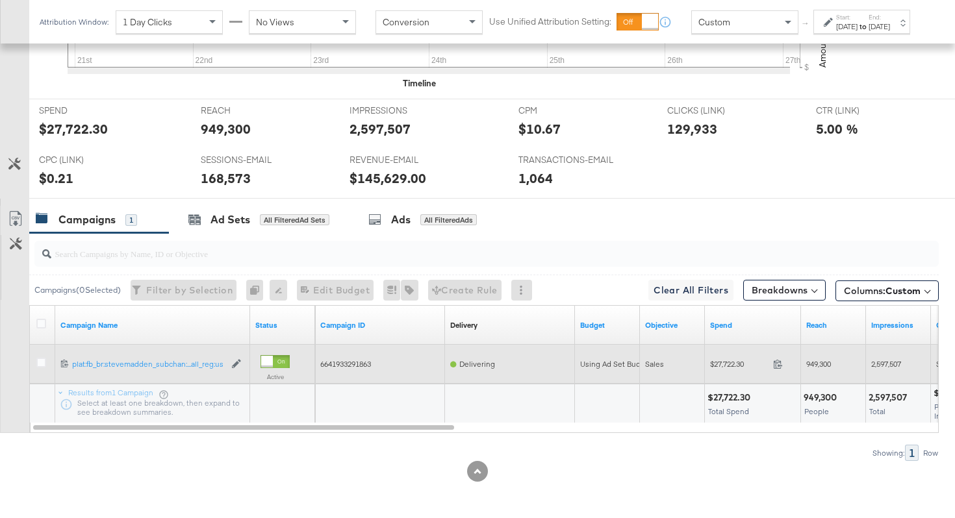
click at [821, 363] on span "949,300" at bounding box center [818, 364] width 25 height 10
click at [877, 364] on span "2,597,507" at bounding box center [886, 364] width 30 height 10
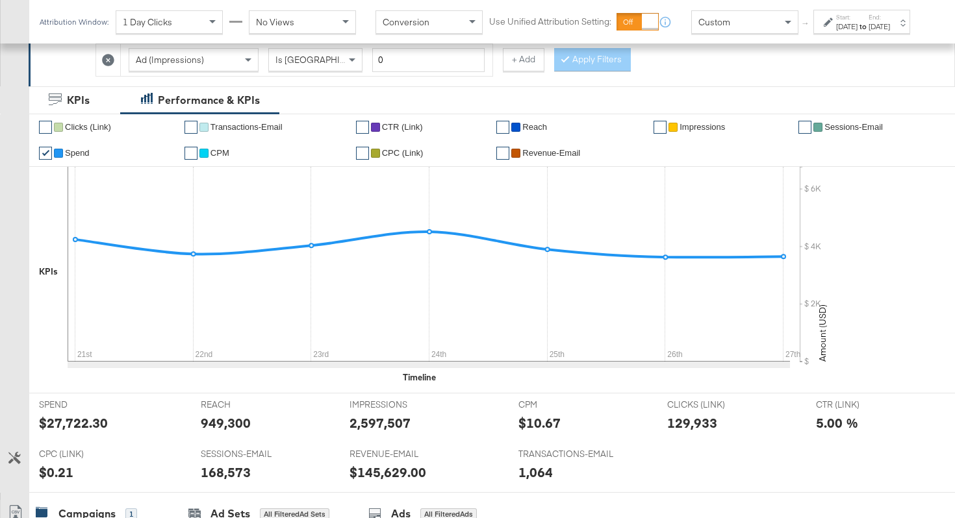
scroll to position [0, 0]
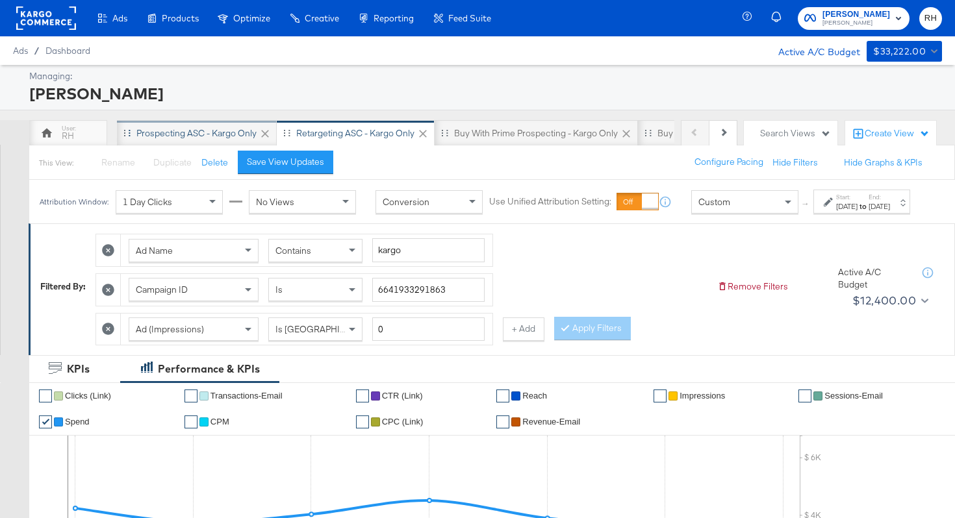
click at [177, 132] on div "Prospecting ASC - Kargo only" at bounding box center [196, 133] width 120 height 12
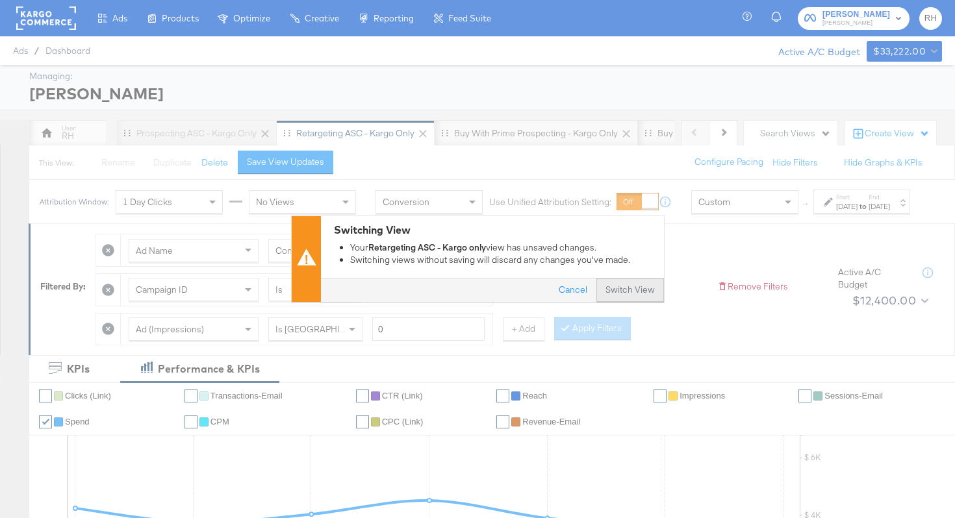
click at [613, 295] on button "Switch View" at bounding box center [630, 290] width 68 height 23
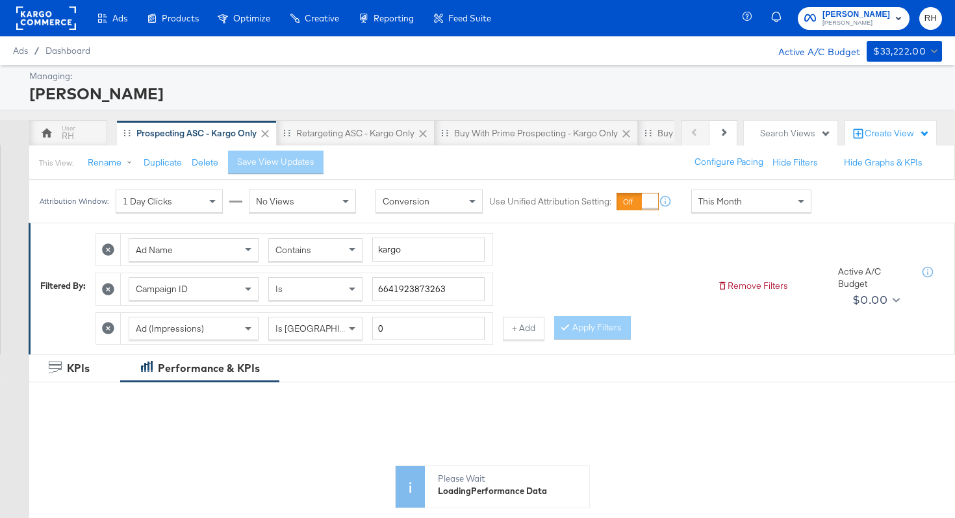
click at [772, 211] on div "This Month" at bounding box center [751, 201] width 119 height 22
click at [836, 201] on label "Start:" at bounding box center [846, 197] width 21 height 8
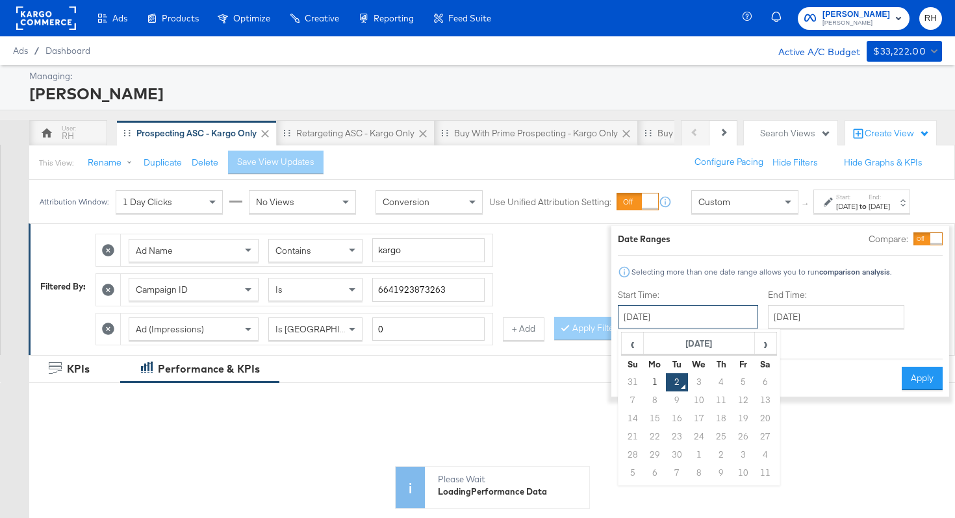
click at [671, 314] on input "[DATE]" at bounding box center [688, 316] width 140 height 23
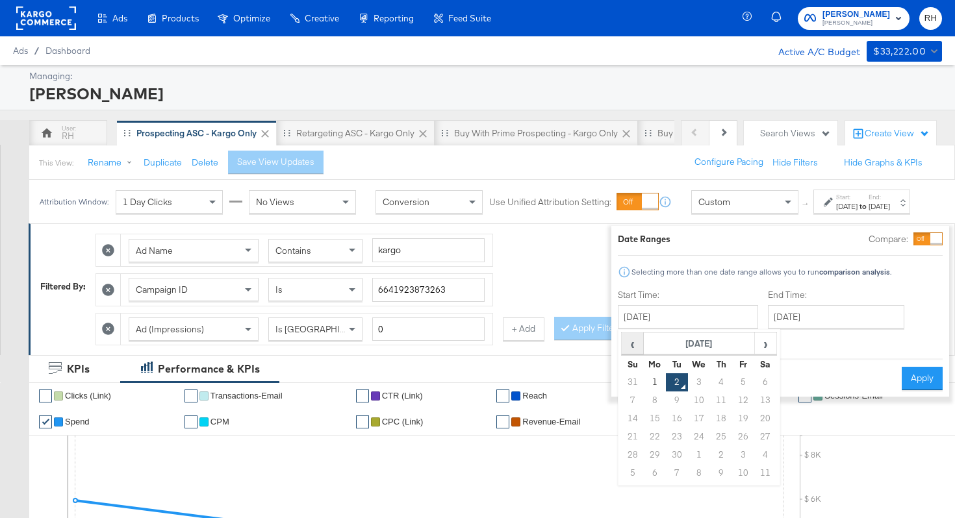
click at [622, 346] on span "‹" at bounding box center [632, 343] width 20 height 19
click at [644, 452] on td "25" at bounding box center [655, 455] width 22 height 18
type input "[DATE]"
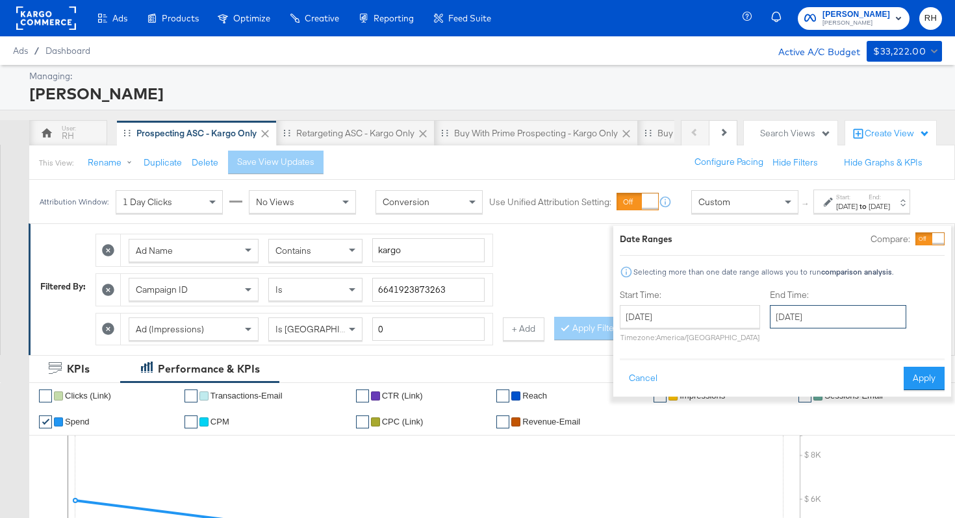
click at [770, 312] on input "[DATE]" at bounding box center [838, 316] width 136 height 23
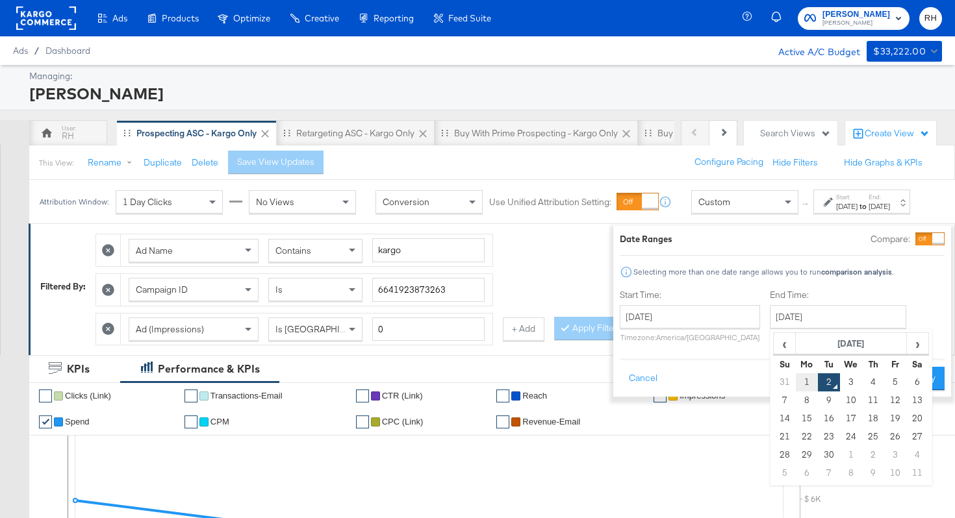
click at [796, 385] on td "1" at bounding box center [807, 382] width 22 height 18
type input "[DATE]"
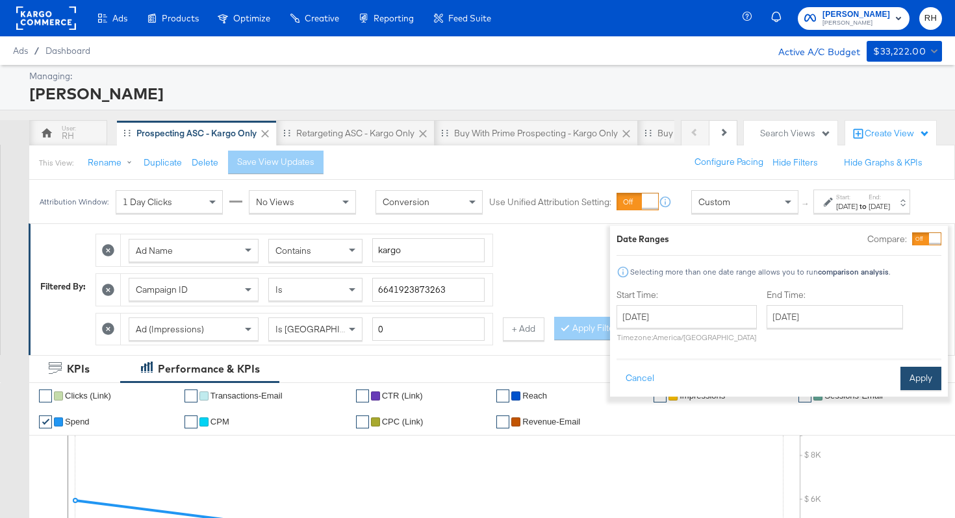
click at [905, 377] on button "Apply" at bounding box center [920, 378] width 41 height 23
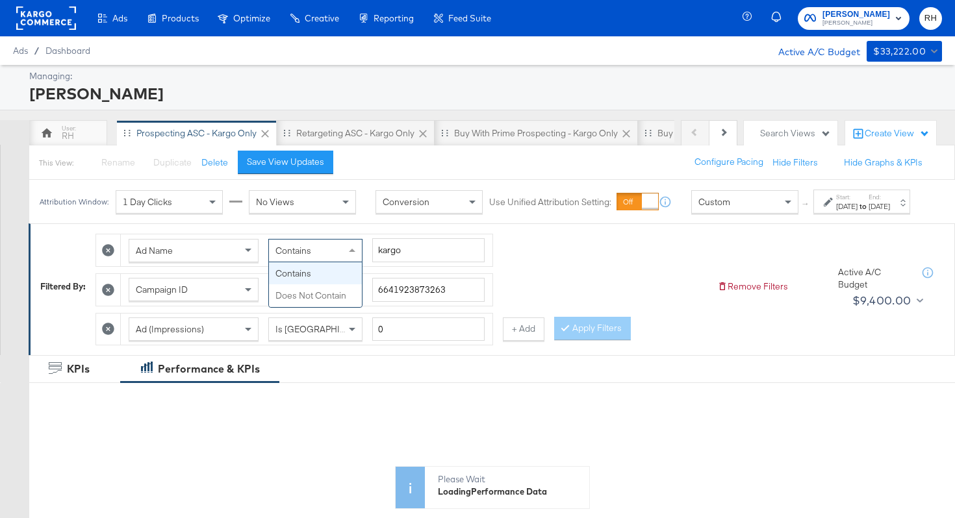
click at [326, 262] on div "Contains" at bounding box center [315, 251] width 93 height 22
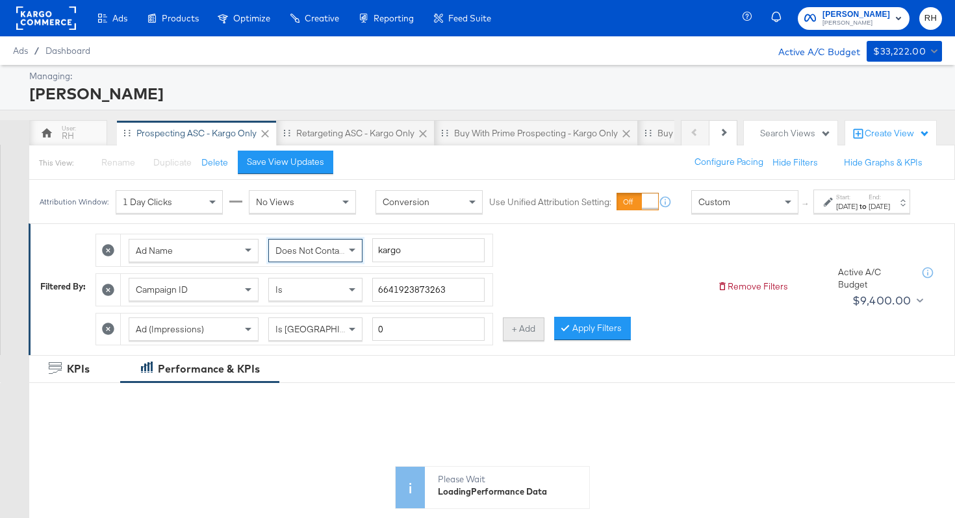
click at [509, 338] on button "+ Add" at bounding box center [524, 329] width 42 height 23
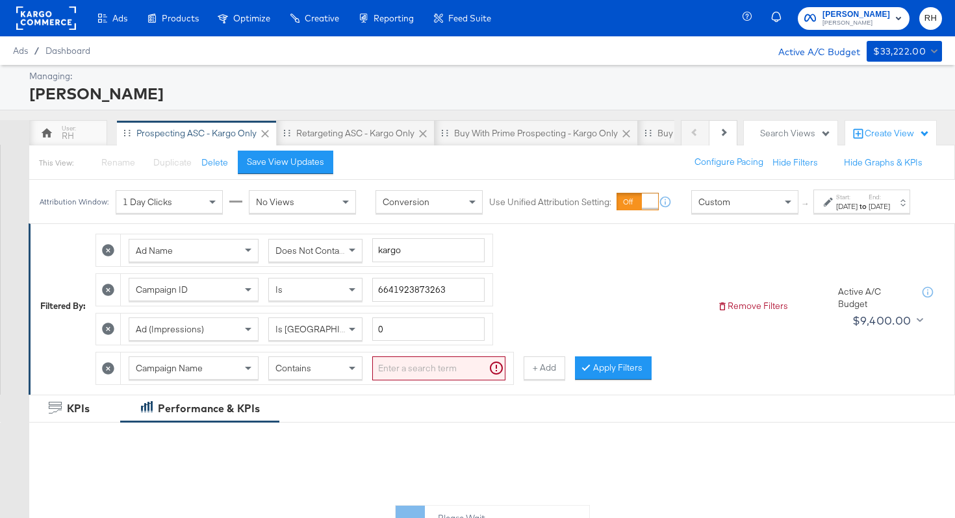
scroll to position [3, 0]
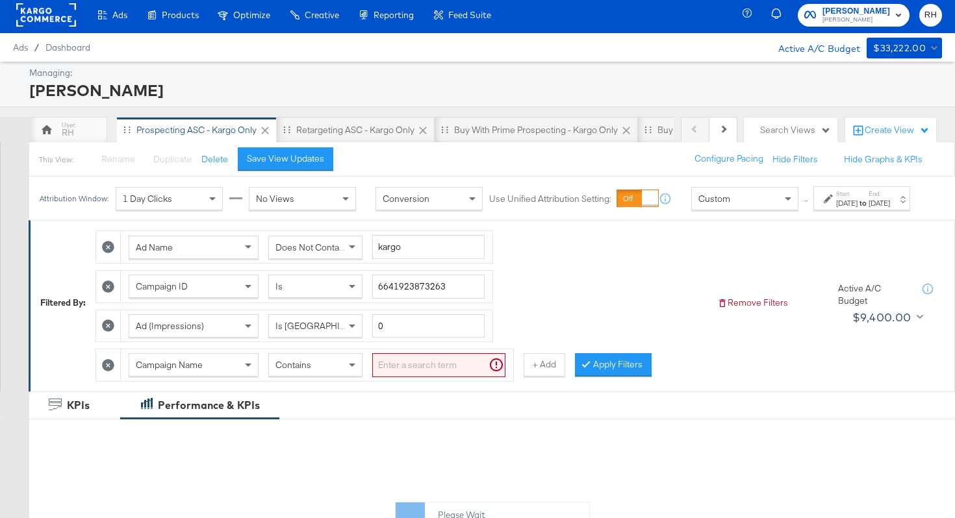
click at [218, 376] on div "Campaign Name" at bounding box center [193, 365] width 129 height 22
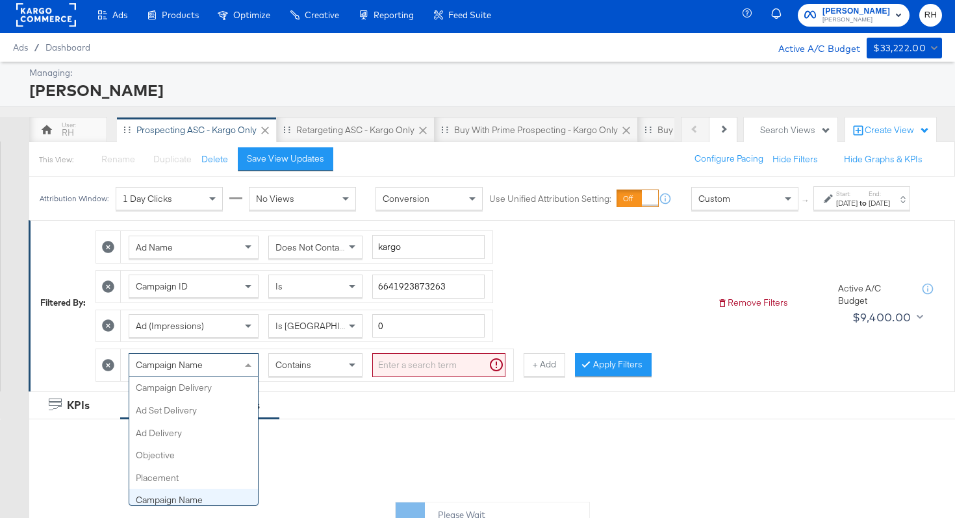
scroll to position [112, 0]
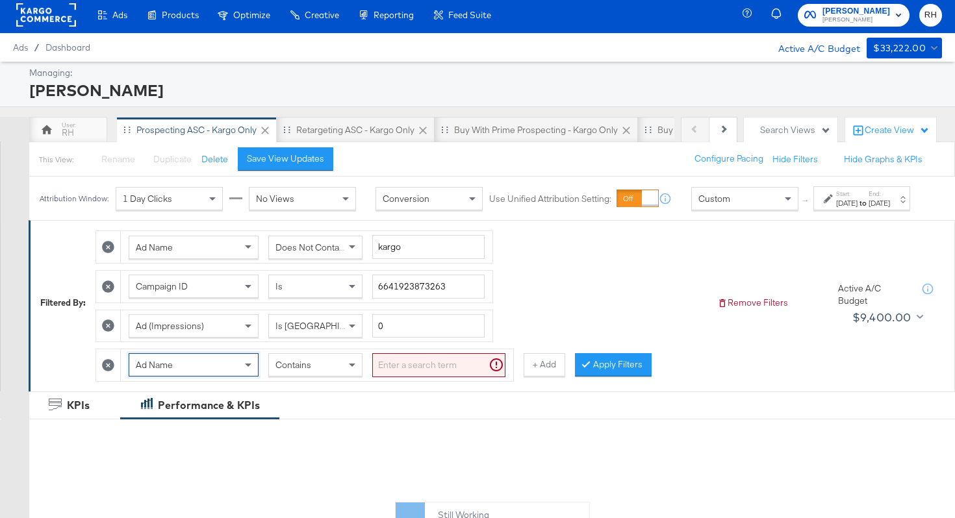
click at [380, 372] on input "search" at bounding box center [438, 365] width 133 height 24
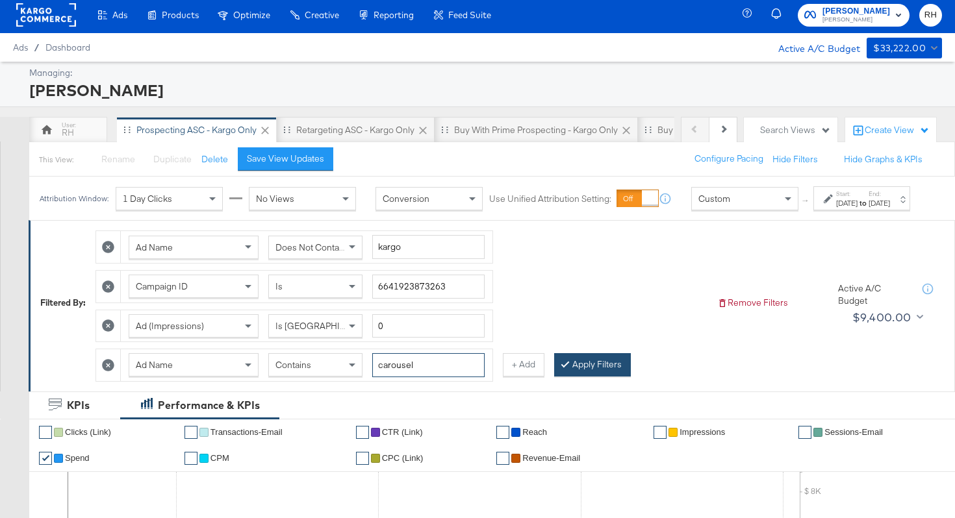
type input "carousel"
click at [594, 377] on button "Apply Filters" at bounding box center [592, 364] width 77 height 23
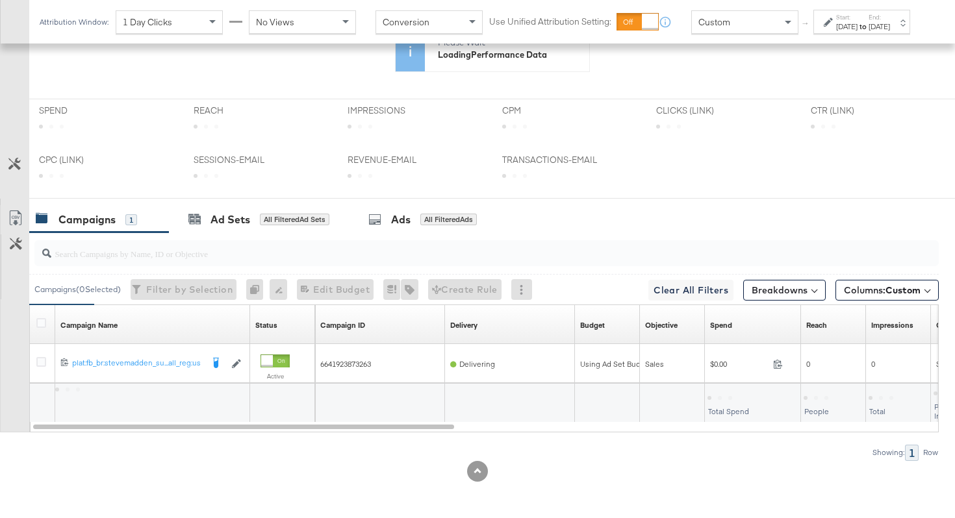
scroll to position [488, 0]
click at [778, 260] on input "search" at bounding box center [454, 248] width 807 height 25
click at [778, 293] on button "Breakdowns" at bounding box center [784, 291] width 82 height 21
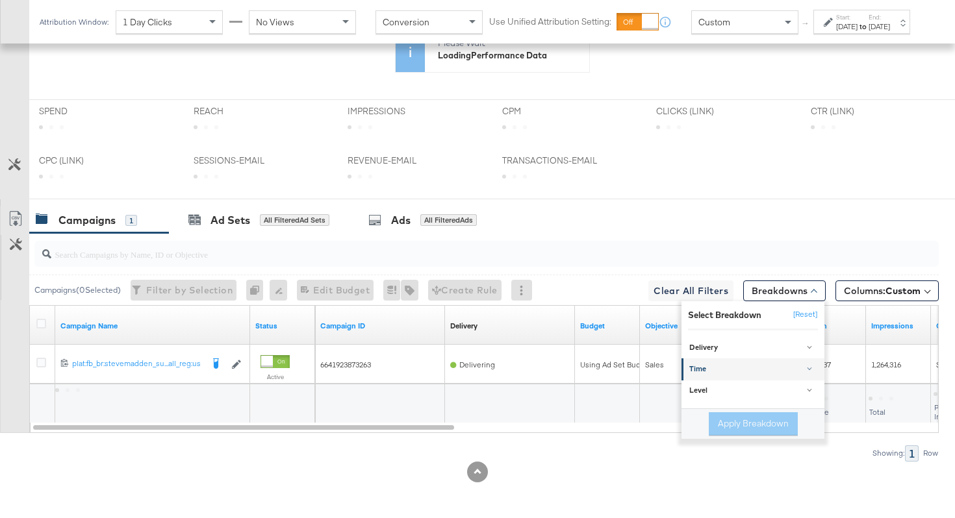
click at [740, 366] on div "Time" at bounding box center [753, 369] width 129 height 10
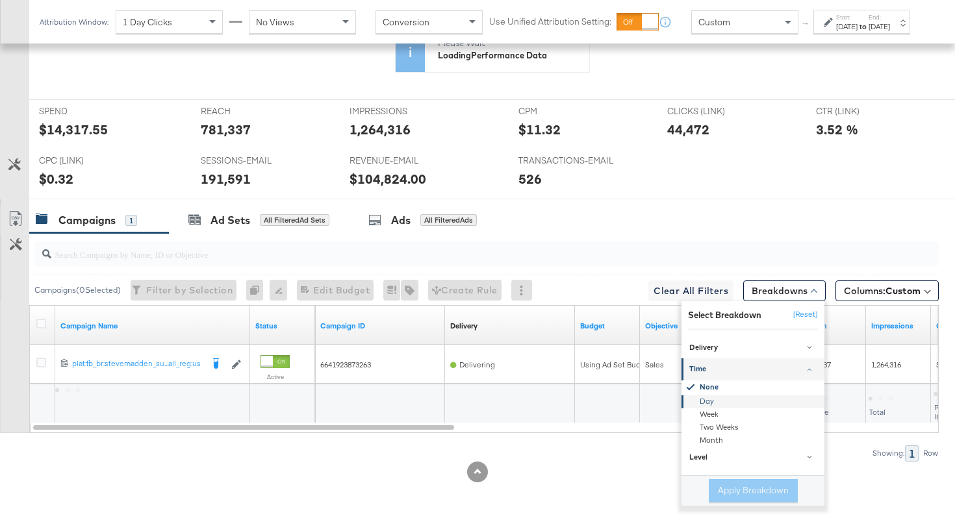
click at [704, 398] on div "Day" at bounding box center [753, 402] width 141 height 13
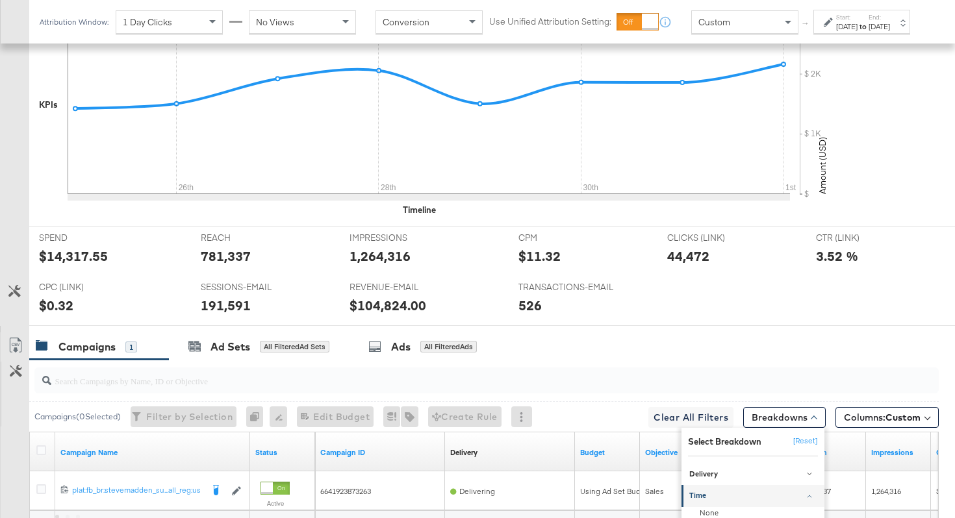
scroll to position [614, 0]
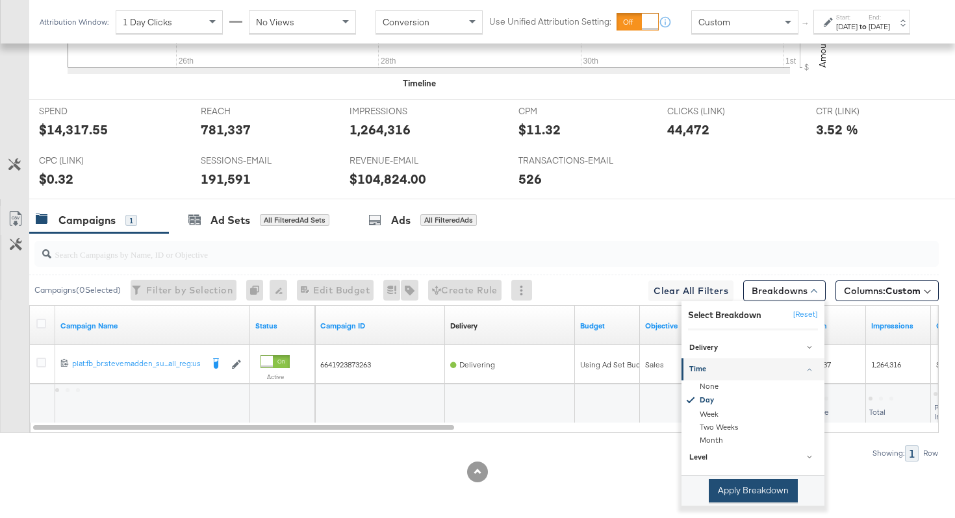
click at [724, 487] on button "Apply Breakdown" at bounding box center [753, 490] width 89 height 23
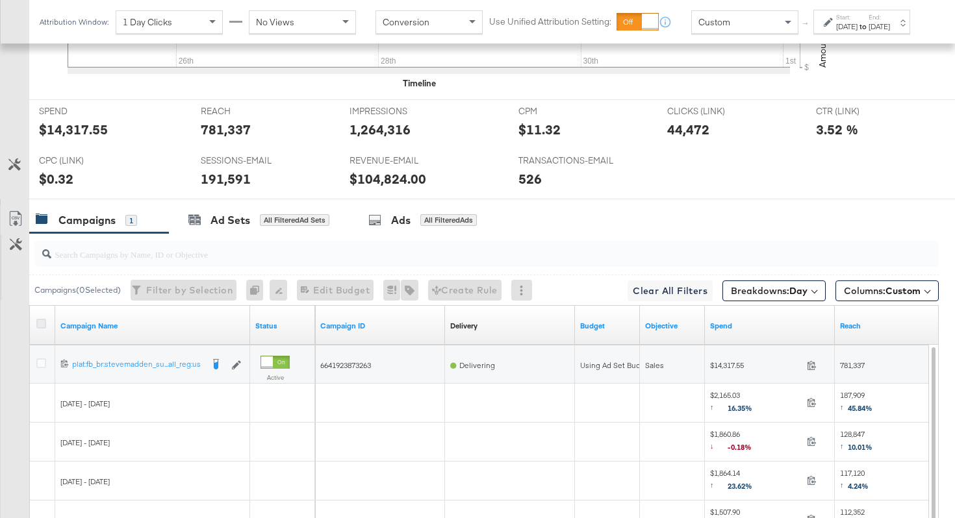
click at [39, 324] on icon at bounding box center [41, 324] width 10 height 10
click at [0, 0] on input "checkbox" at bounding box center [0, 0] width 0 height 0
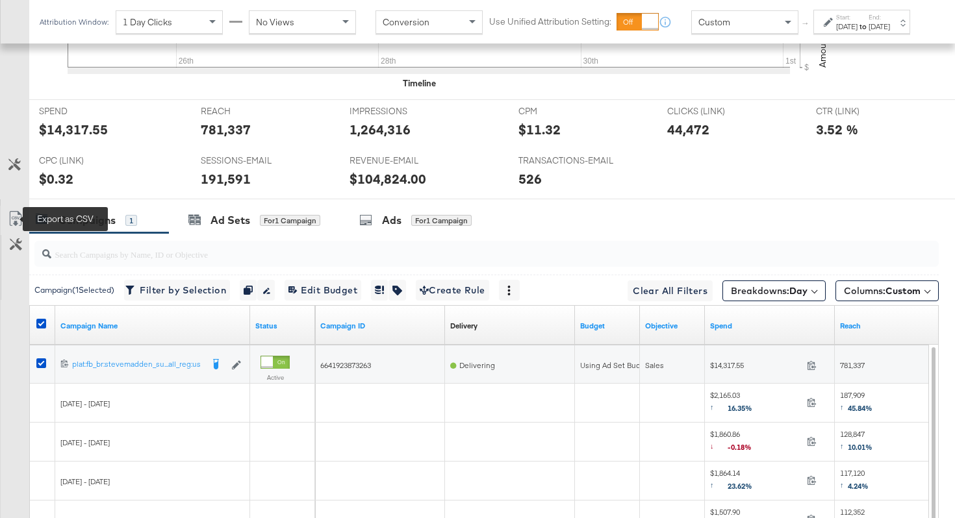
click at [11, 220] on icon at bounding box center [16, 219] width 16 height 16
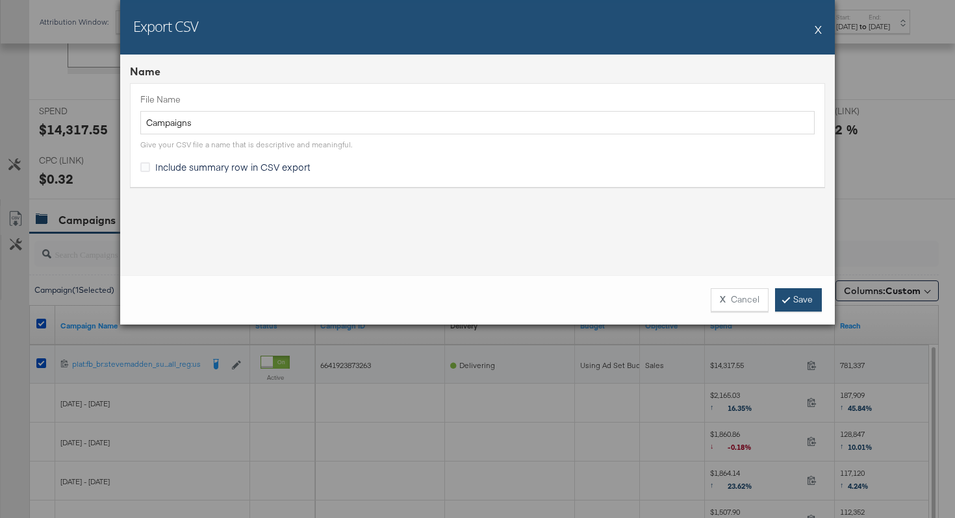
click at [783, 307] on link "Save" at bounding box center [798, 299] width 47 height 23
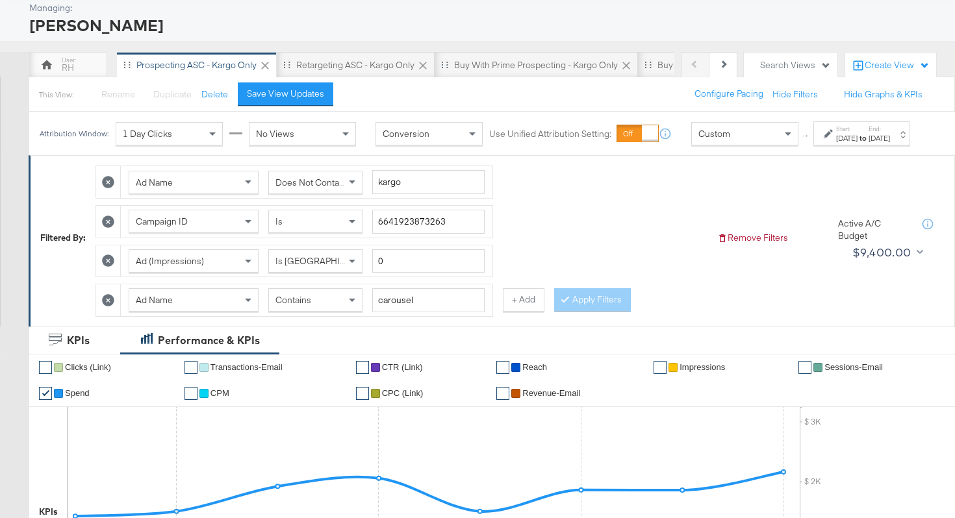
scroll to position [0, 0]
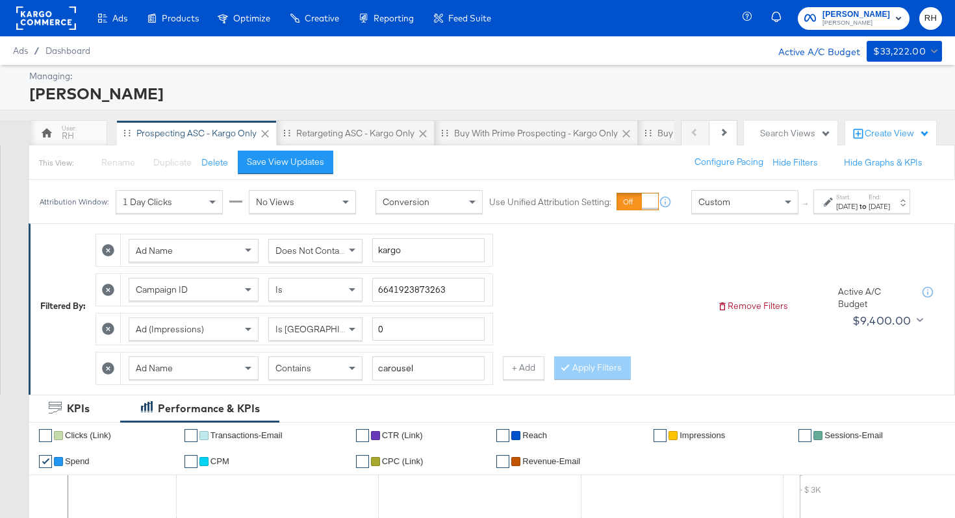
click at [890, 212] on div "[DATE]" at bounding box center [878, 206] width 21 height 10
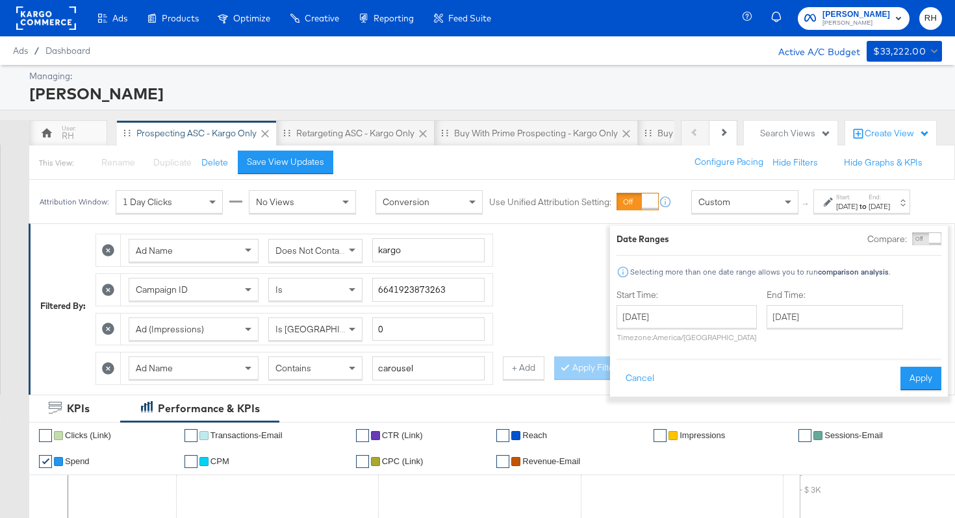
click at [836, 212] on div "[DATE]" at bounding box center [846, 206] width 21 height 10
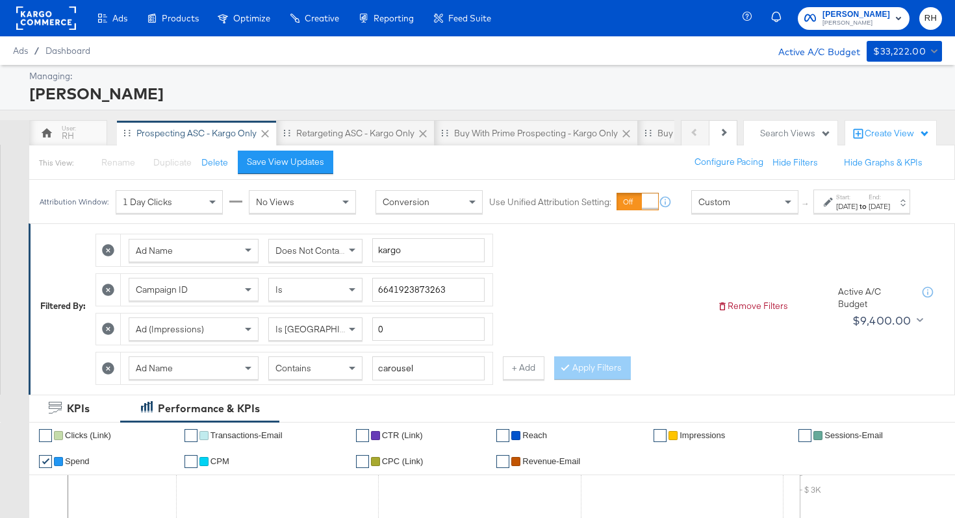
click at [836, 212] on div "[DATE]" at bounding box center [846, 206] width 21 height 10
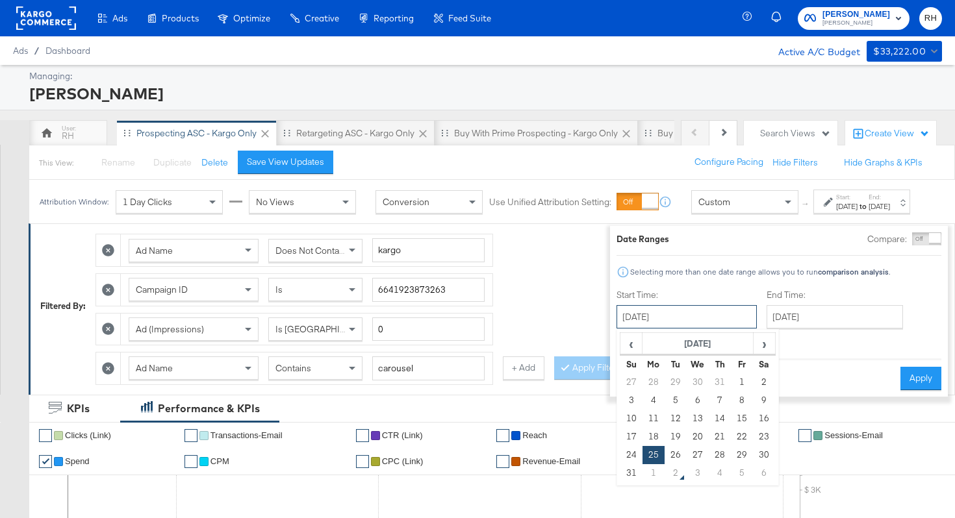
click at [690, 319] on input "[DATE]" at bounding box center [686, 316] width 140 height 23
click at [709, 436] on td "21" at bounding box center [720, 437] width 22 height 18
type input "[DATE]"
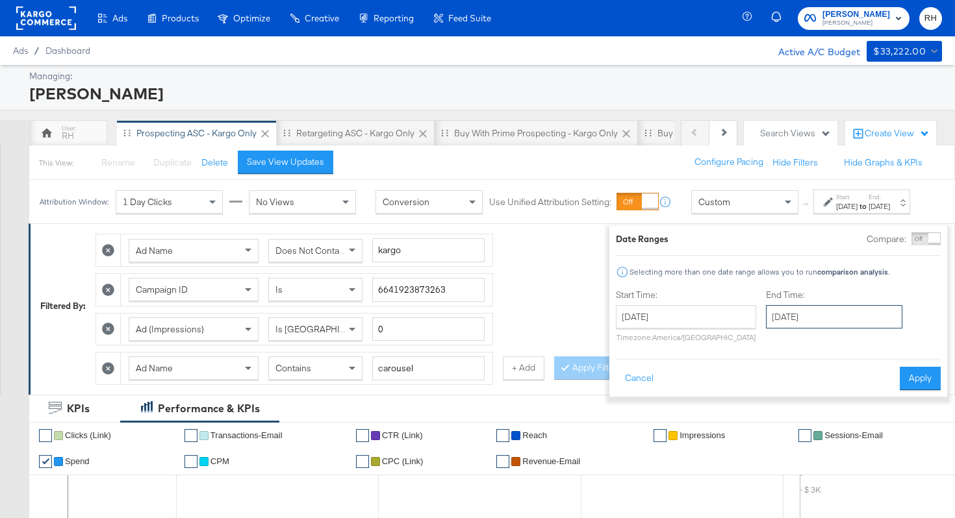
click at [796, 313] on input "[DATE]" at bounding box center [834, 316] width 136 height 23
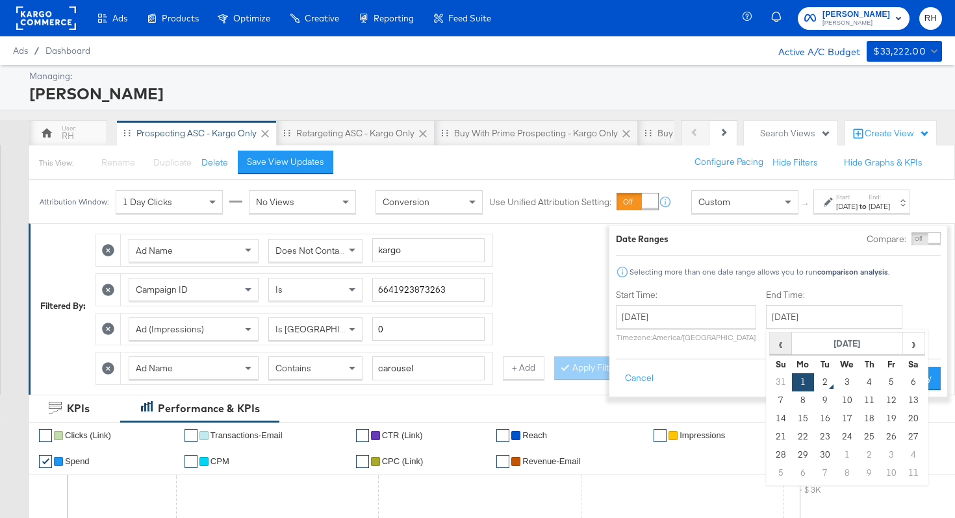
click at [770, 351] on span "‹" at bounding box center [780, 343] width 20 height 19
click at [836, 457] on td "27" at bounding box center [847, 455] width 22 height 18
type input "[DATE]"
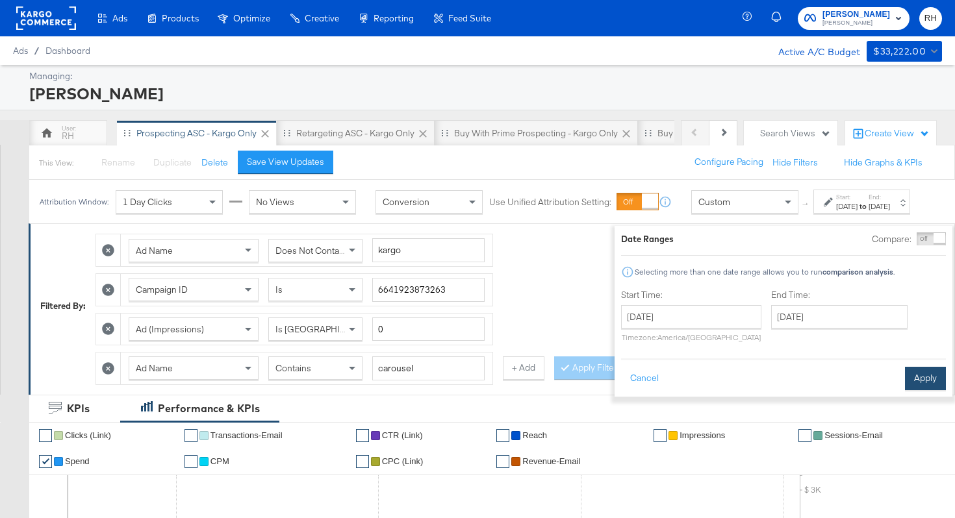
click at [905, 384] on button "Apply" at bounding box center [925, 378] width 41 height 23
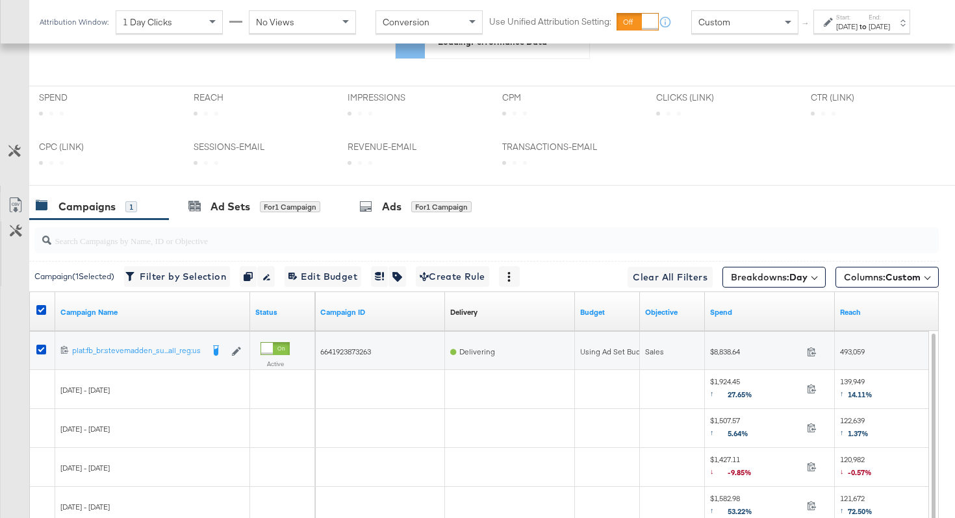
scroll to position [722, 0]
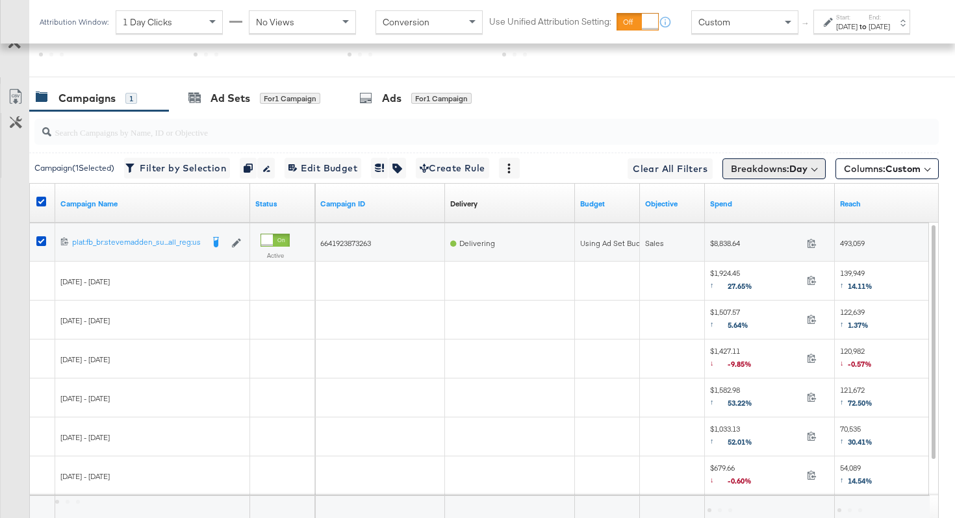
click at [756, 168] on span "Breakdowns: Day" at bounding box center [769, 168] width 77 height 13
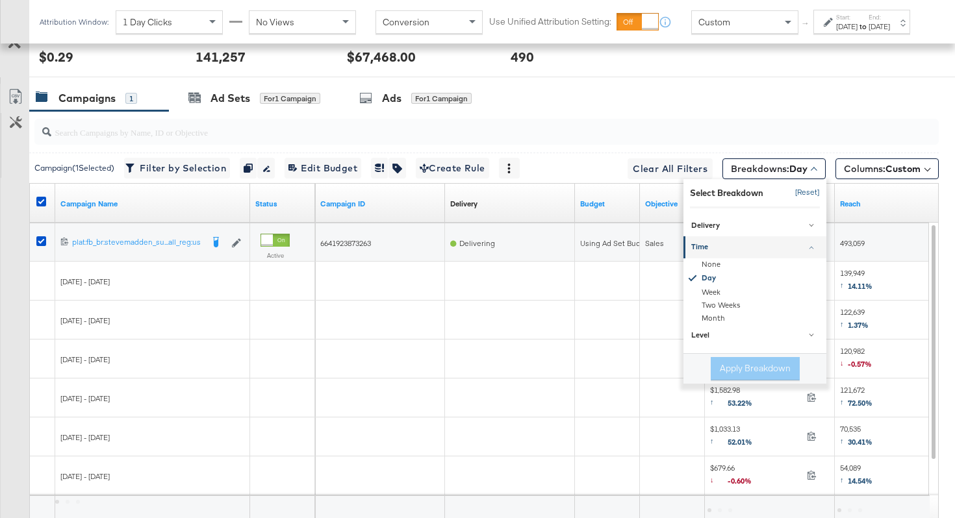
click at [804, 195] on button "[Reset]" at bounding box center [803, 193] width 32 height 21
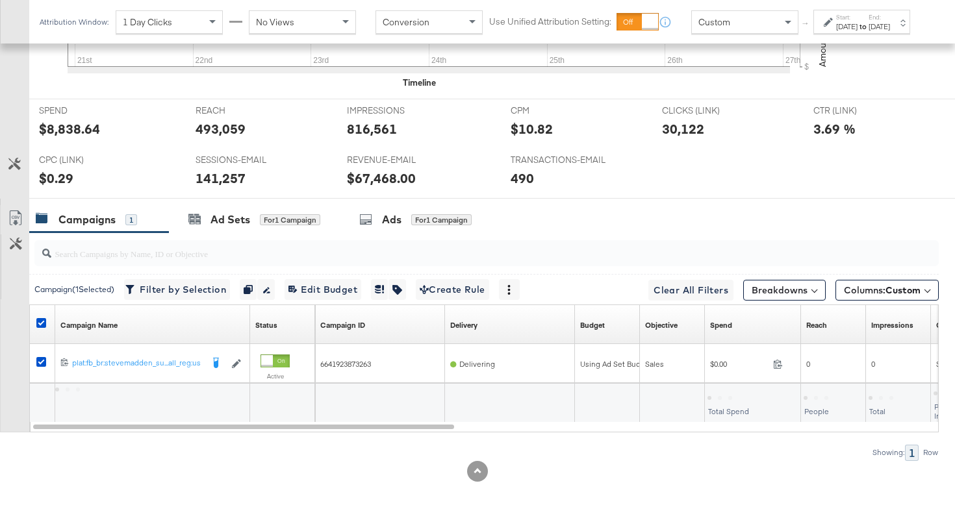
scroll to position [614, 0]
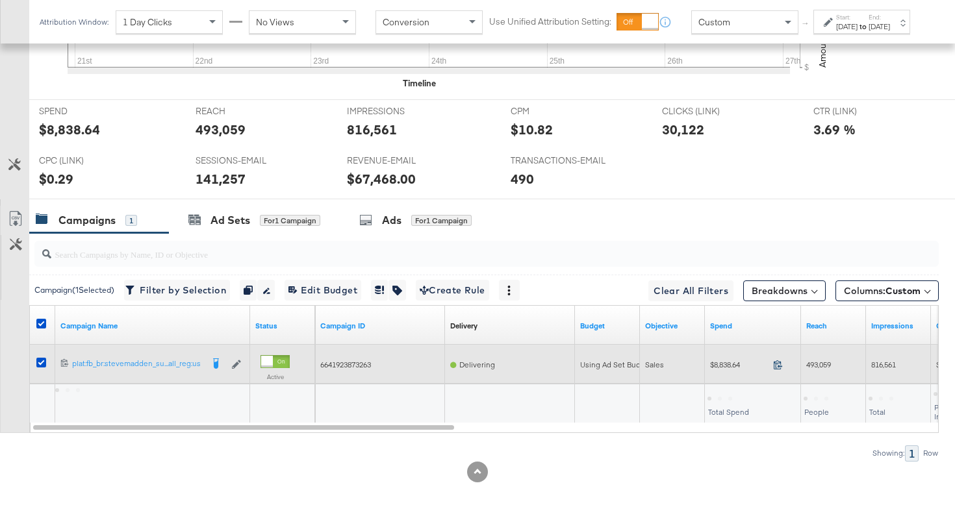
click at [774, 362] on icon at bounding box center [778, 364] width 8 height 9
click at [814, 372] on div "493,059" at bounding box center [833, 365] width 65 height 21
click at [816, 370] on div "493,059" at bounding box center [833, 365] width 65 height 21
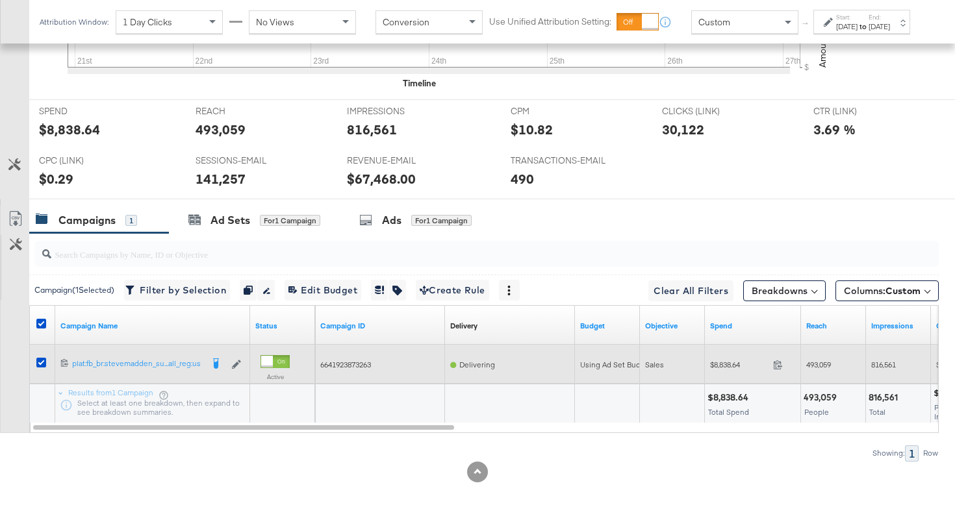
click at [816, 364] on span "493,059" at bounding box center [818, 365] width 25 height 10
copy span "493,059"
click at [881, 368] on span "816,561" at bounding box center [883, 365] width 25 height 10
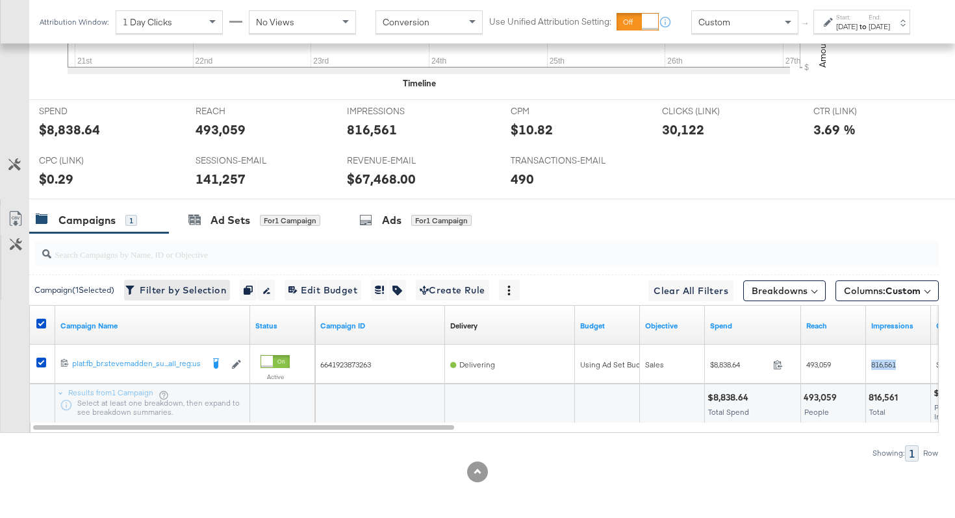
copy span "816,561"
